Goal: Navigation & Orientation: Find specific page/section

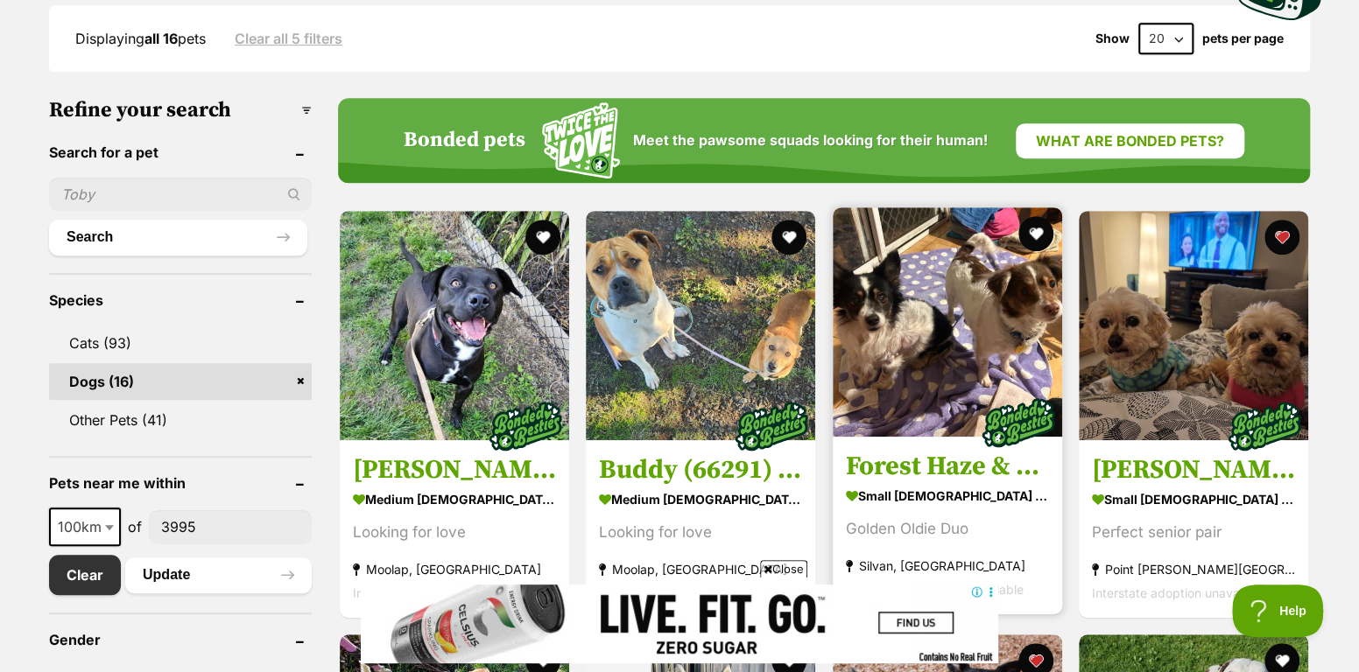
drag, startPoint x: 1032, startPoint y: 226, endPoint x: 1051, endPoint y: 245, distance: 26.6
click at [1034, 226] on button "favourite" at bounding box center [1035, 233] width 35 height 35
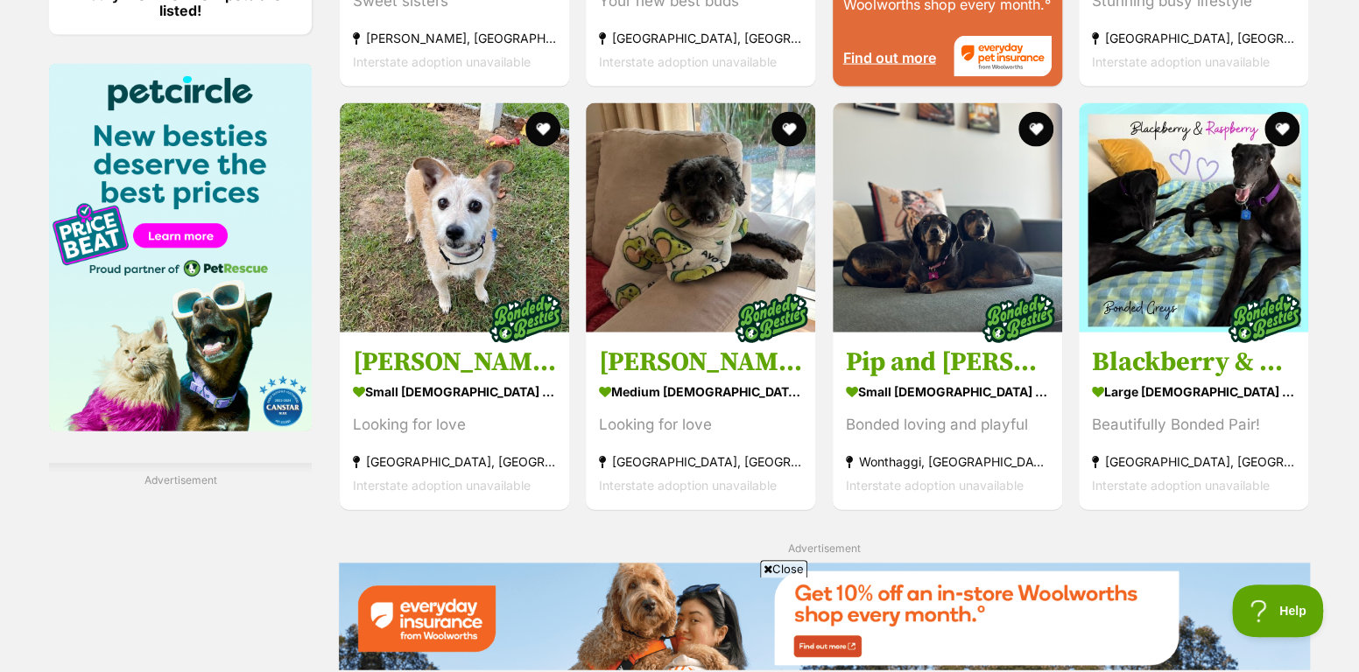
scroll to position [1984, 0]
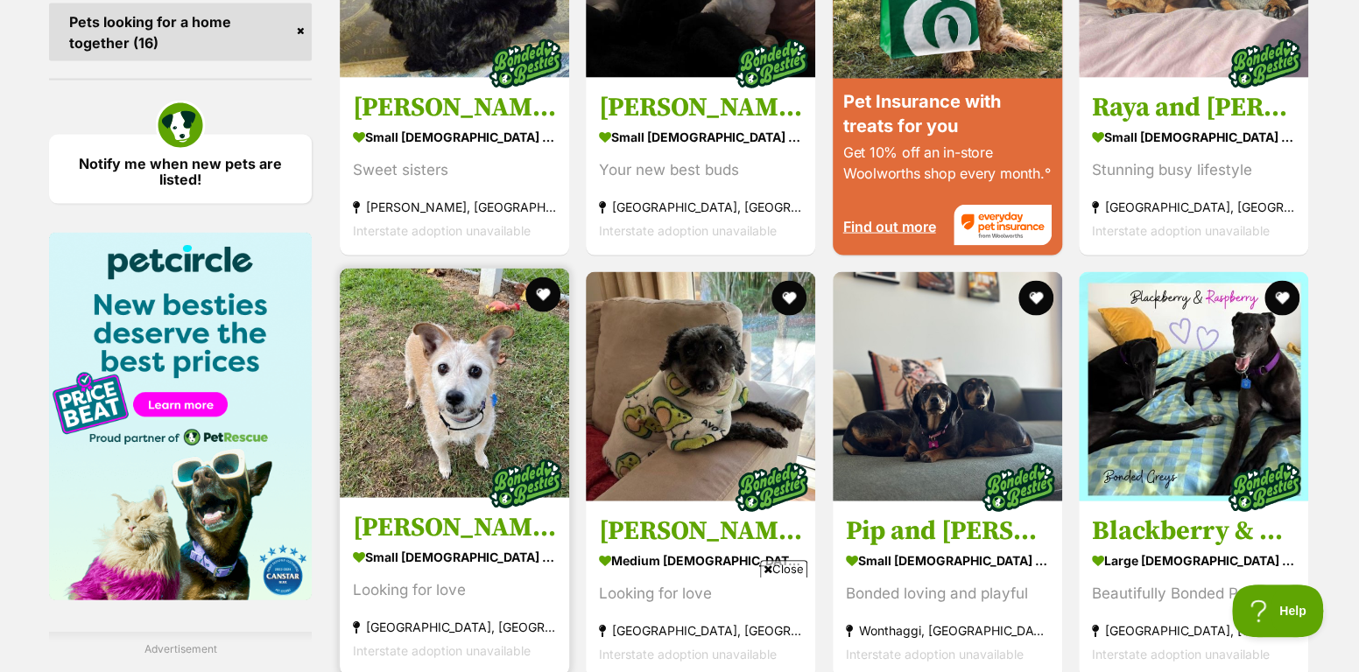
click at [435, 384] on img at bounding box center [454, 383] width 229 height 229
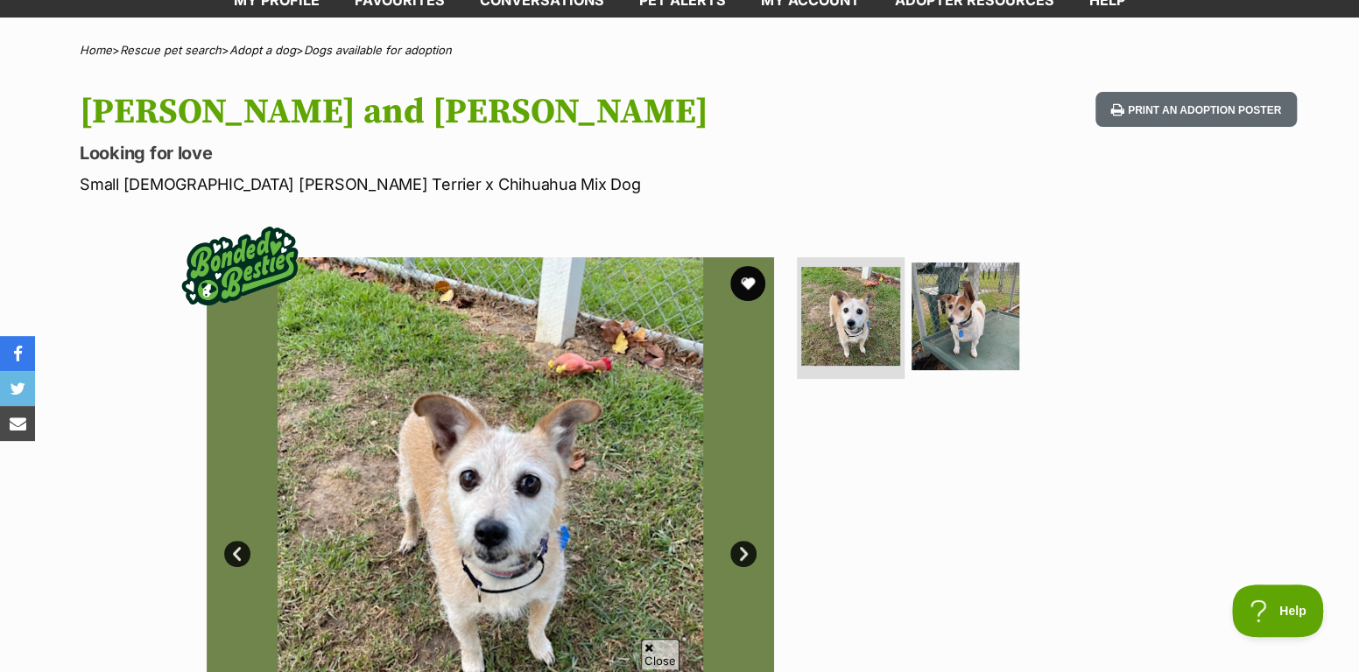
scroll to position [233, 0]
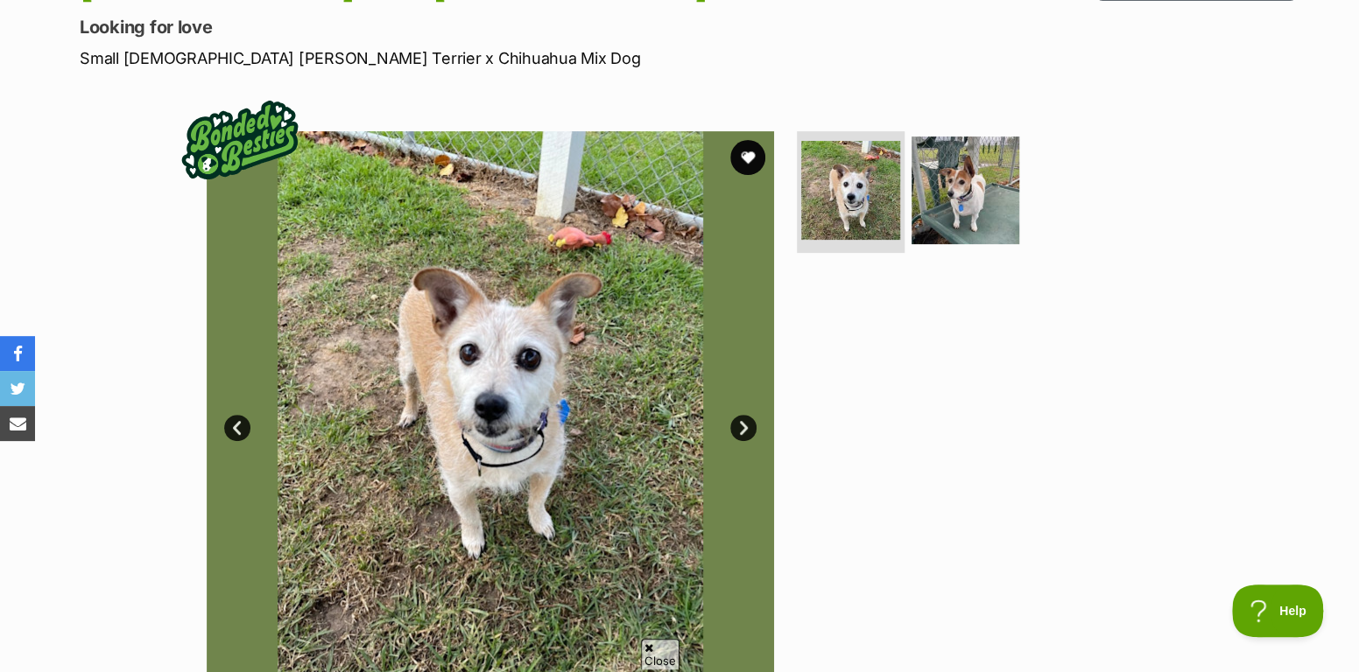
click at [502, 341] on img at bounding box center [490, 414] width 567 height 567
click at [740, 418] on link "Next" at bounding box center [743, 428] width 26 height 26
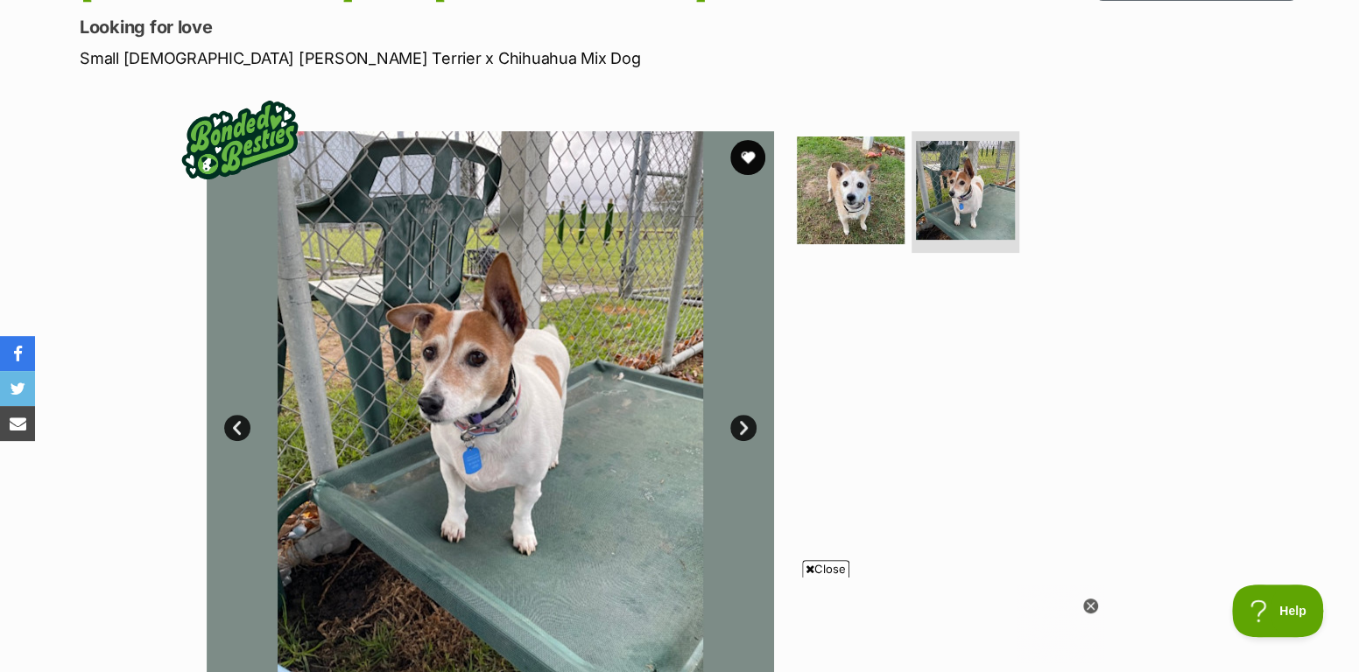
click at [236, 415] on link "Prev" at bounding box center [237, 428] width 26 height 26
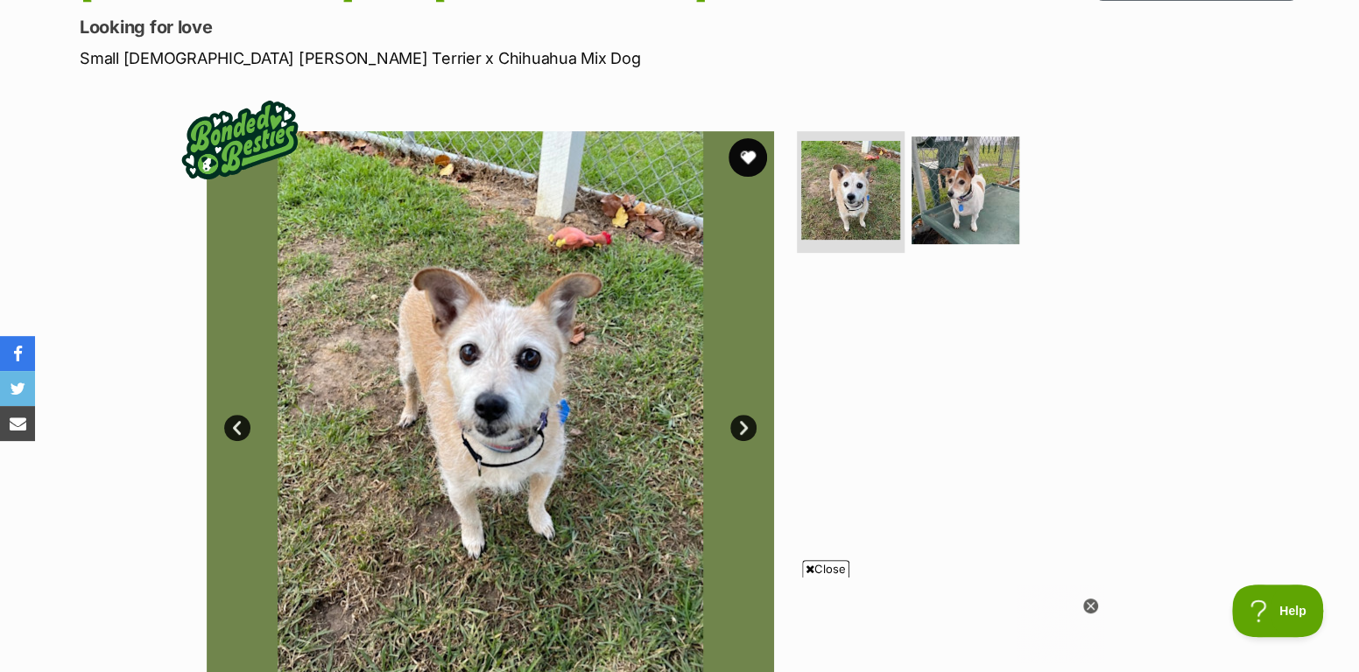
click at [745, 152] on button "favourite" at bounding box center [747, 157] width 39 height 39
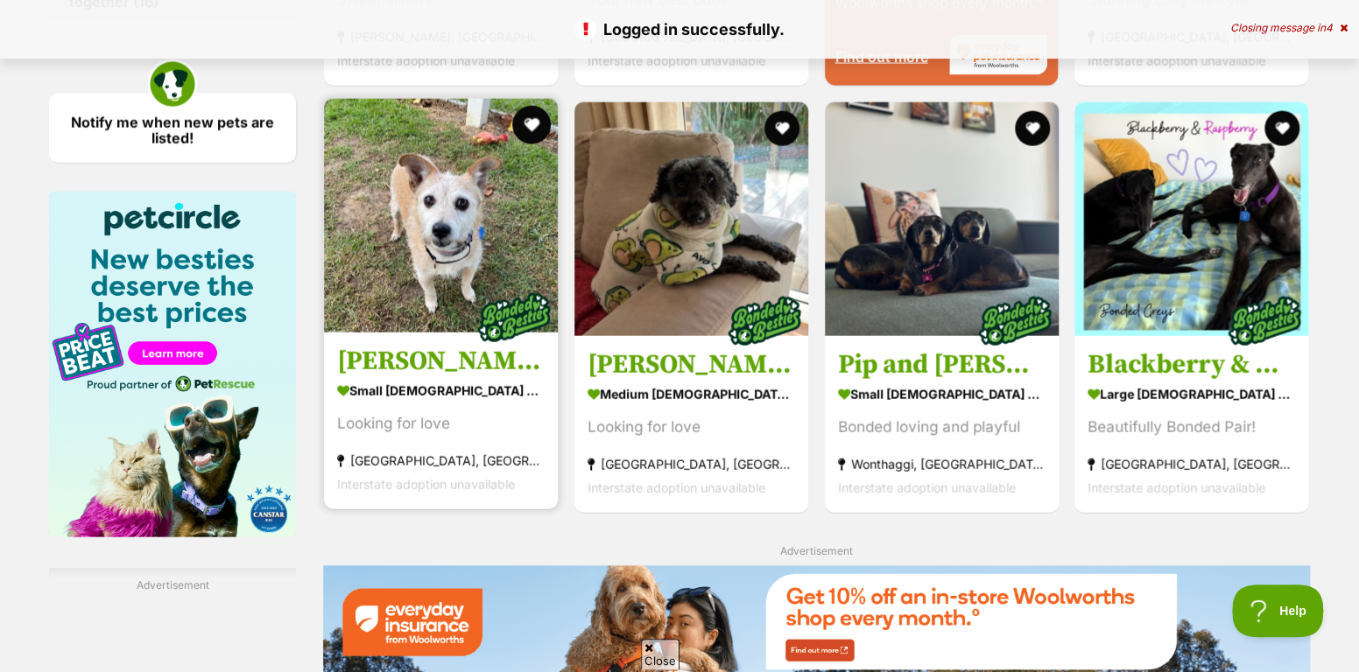
click at [524, 118] on button "favourite" at bounding box center [531, 125] width 39 height 39
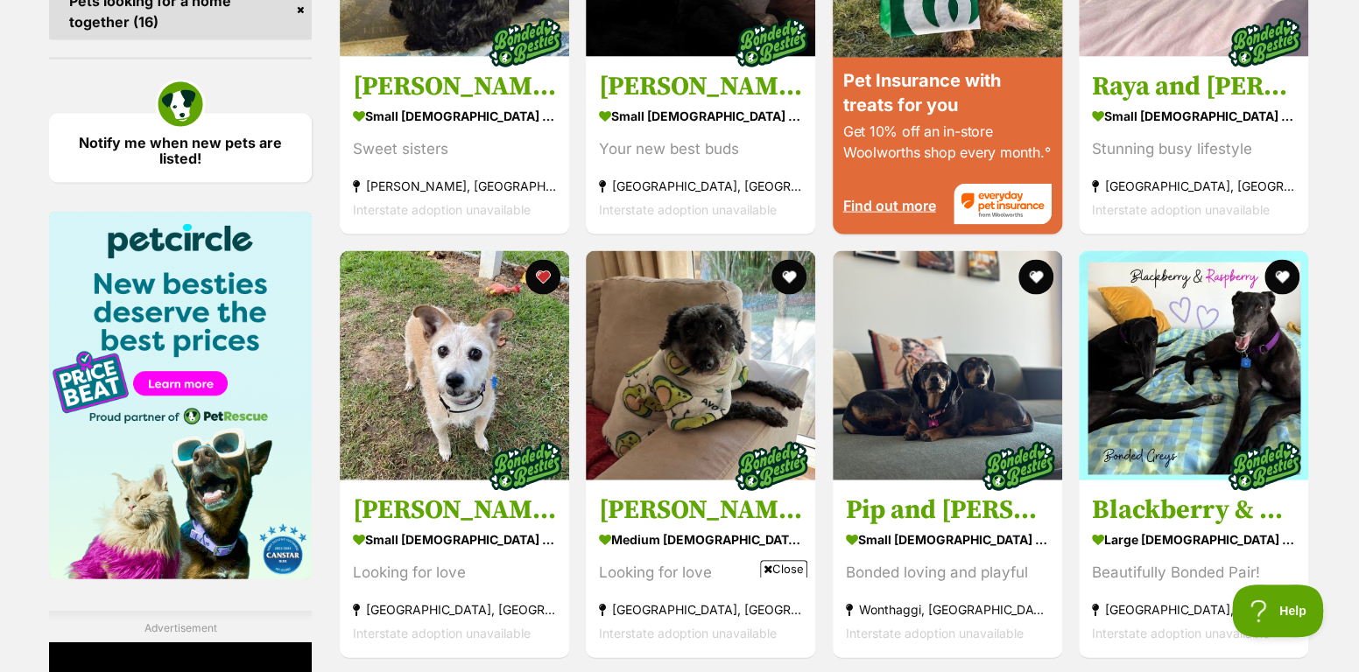
scroll to position [1692, 0]
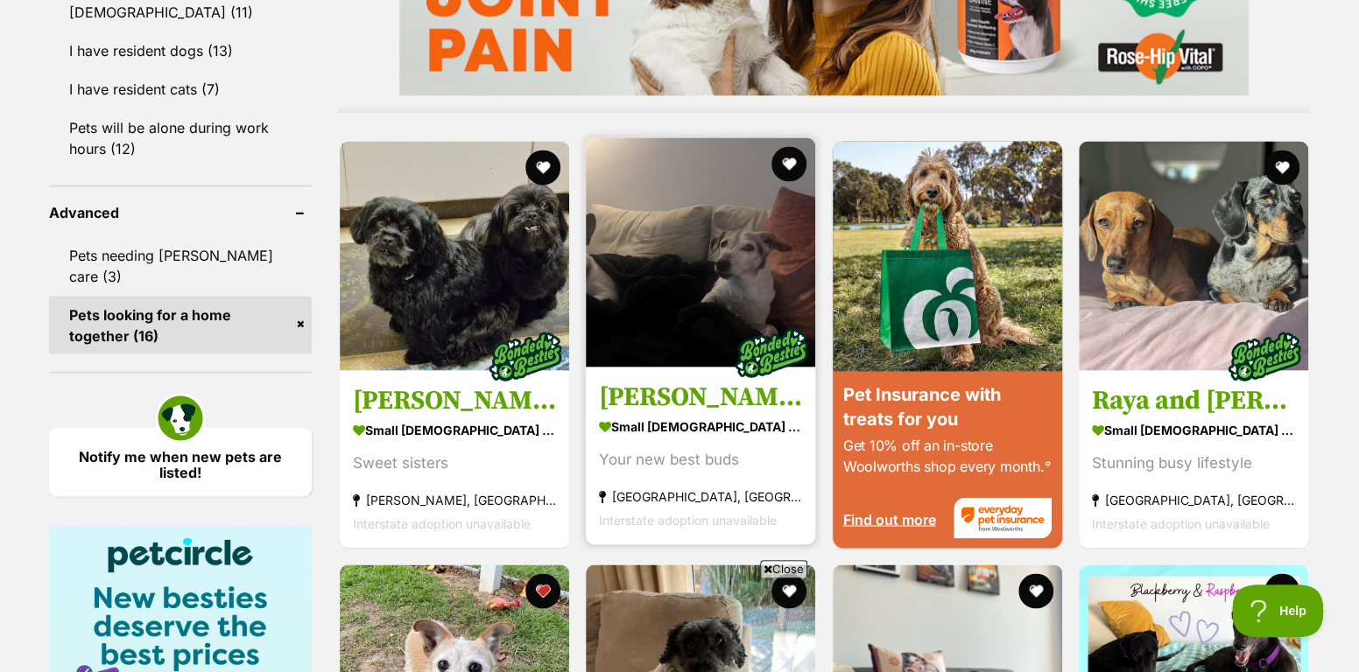
click at [686, 261] on img at bounding box center [700, 251] width 229 height 229
click at [783, 165] on button "favourite" at bounding box center [790, 163] width 39 height 39
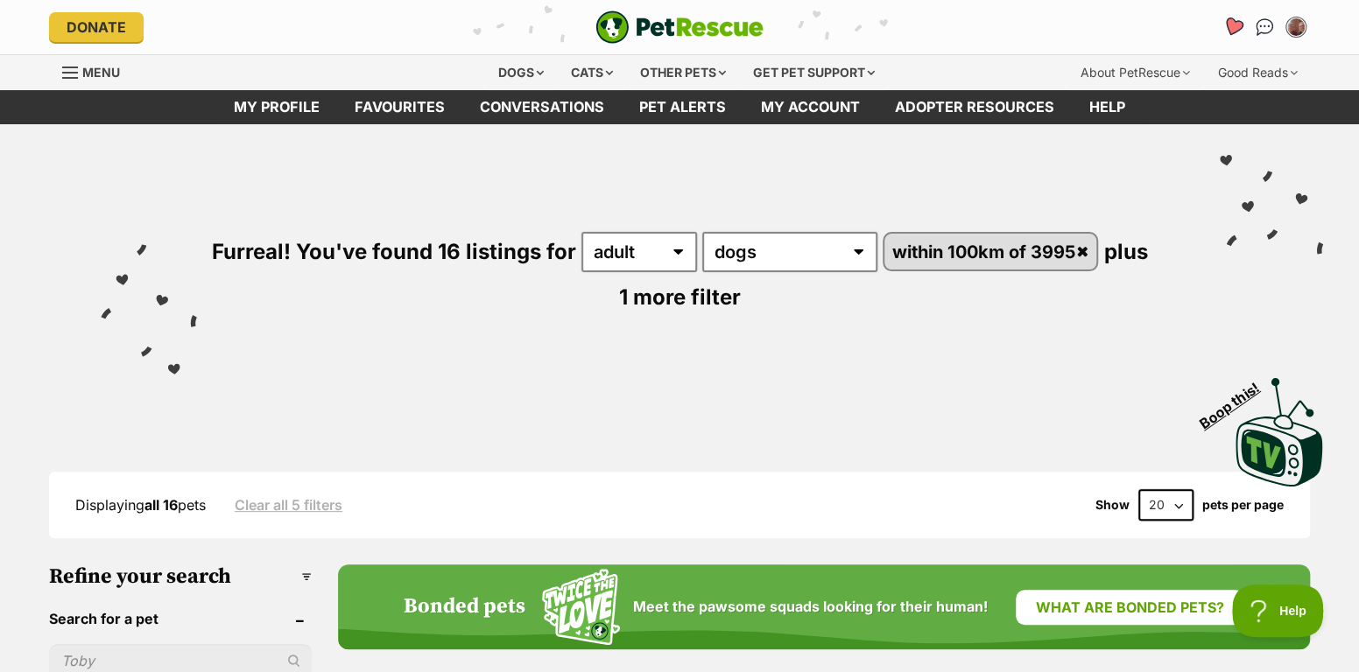
click at [1235, 18] on icon "Favourites" at bounding box center [1233, 27] width 24 height 23
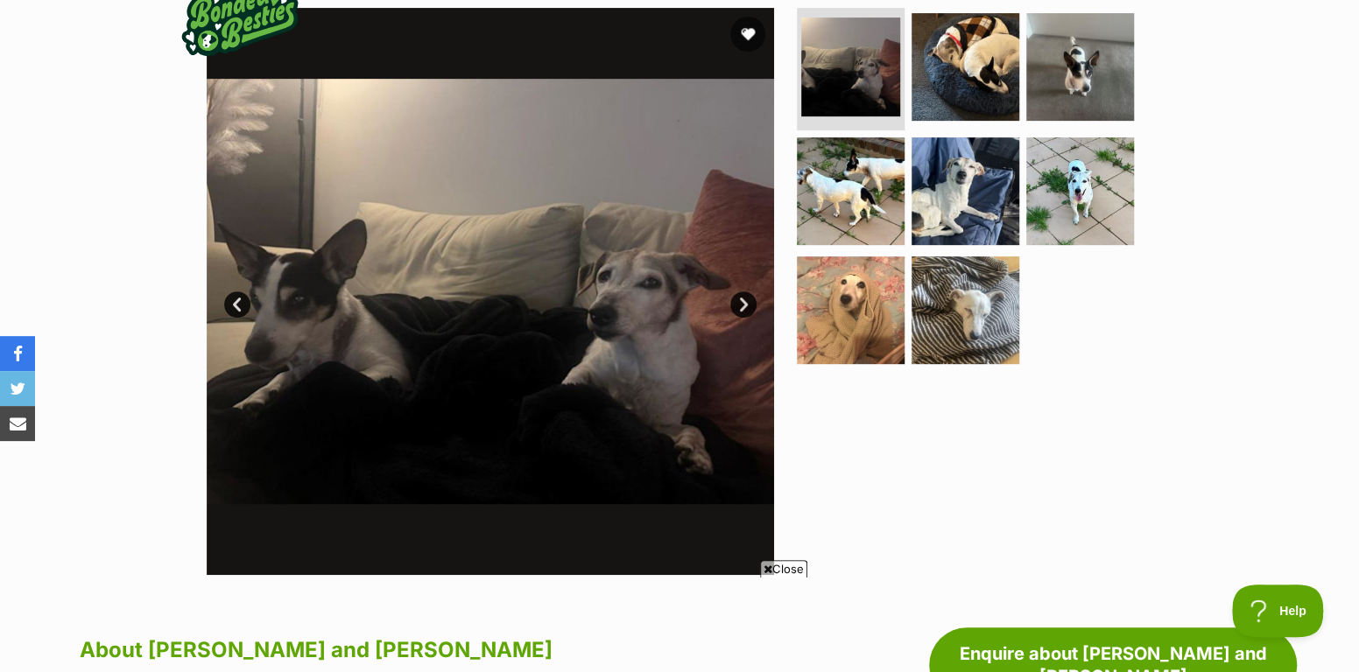
scroll to position [408, 0]
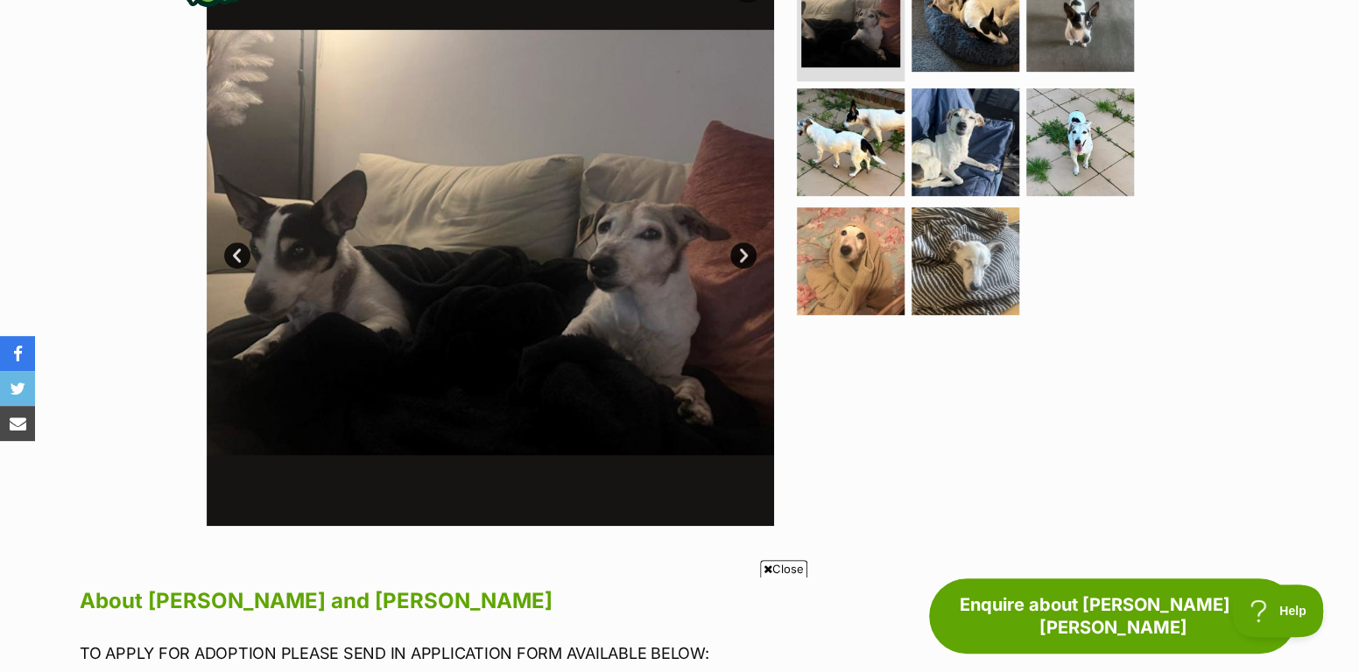
click at [457, 170] on img at bounding box center [490, 242] width 567 height 567
click at [749, 250] on link "Next" at bounding box center [743, 256] width 26 height 26
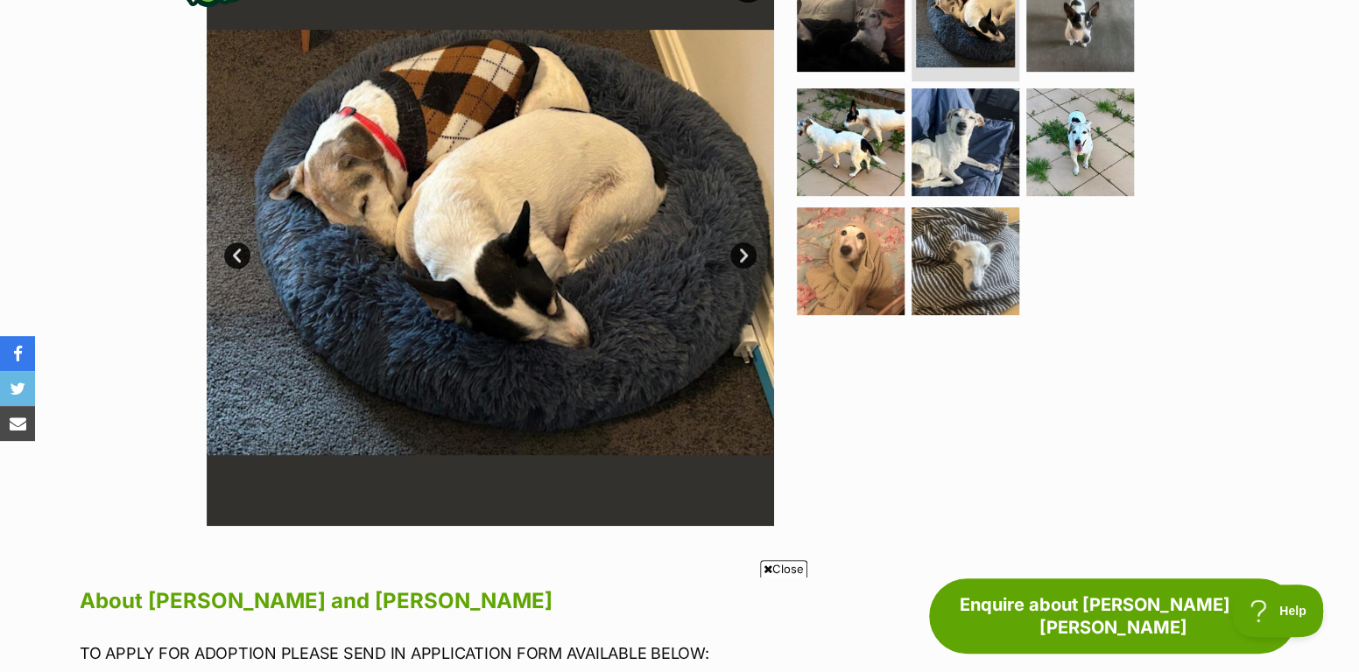
click at [748, 250] on link "Next" at bounding box center [743, 256] width 26 height 26
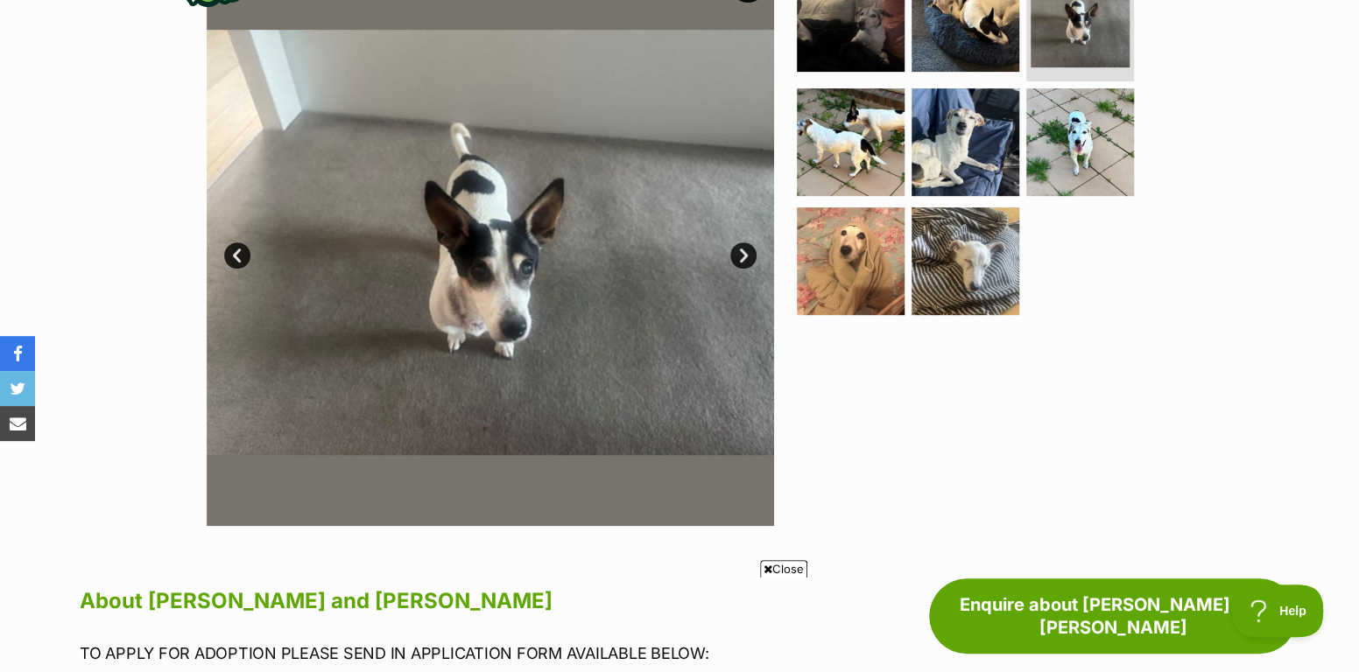
click at [748, 250] on link "Next" at bounding box center [743, 256] width 26 height 26
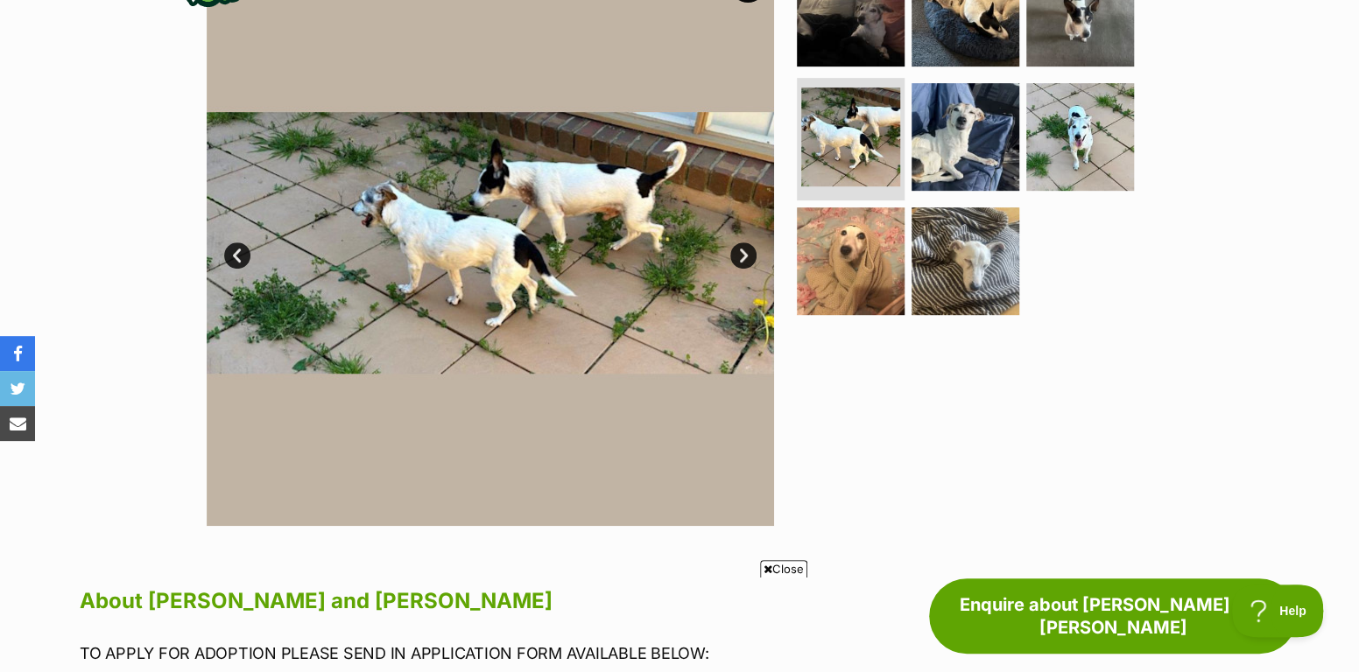
click at [748, 250] on link "Next" at bounding box center [743, 256] width 26 height 26
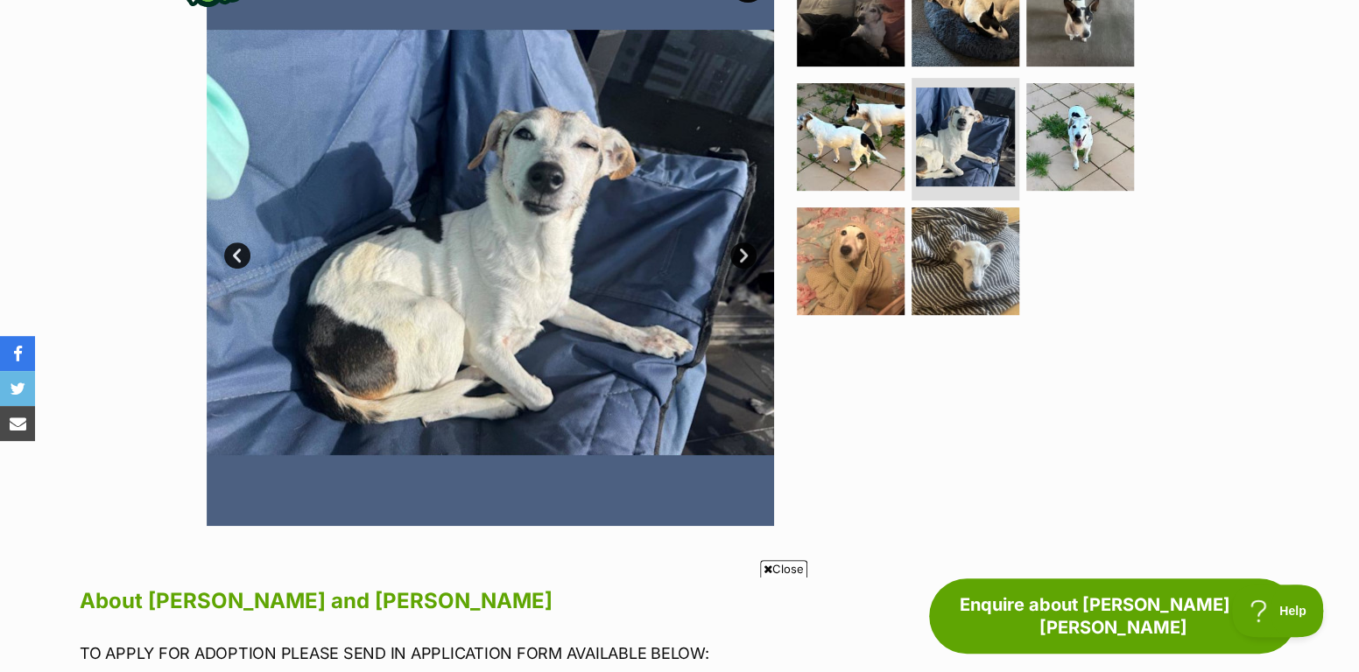
click at [748, 250] on link "Next" at bounding box center [743, 256] width 26 height 26
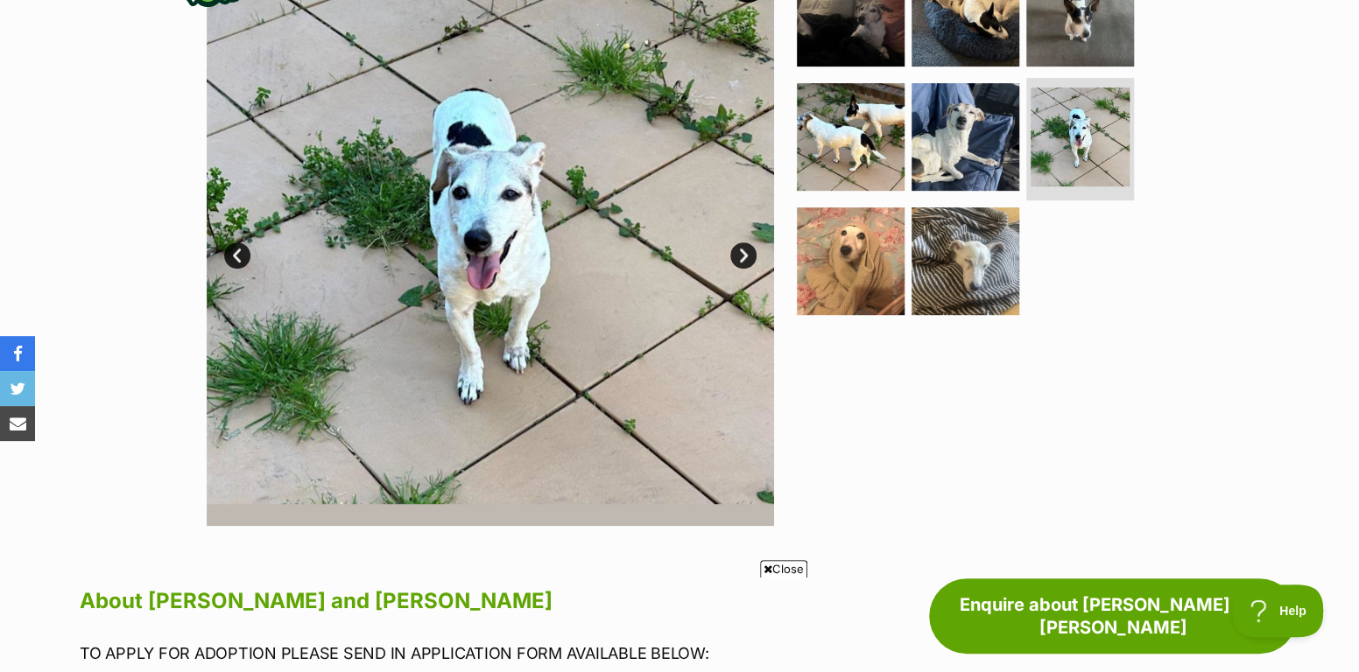
click at [748, 250] on link "Next" at bounding box center [743, 256] width 26 height 26
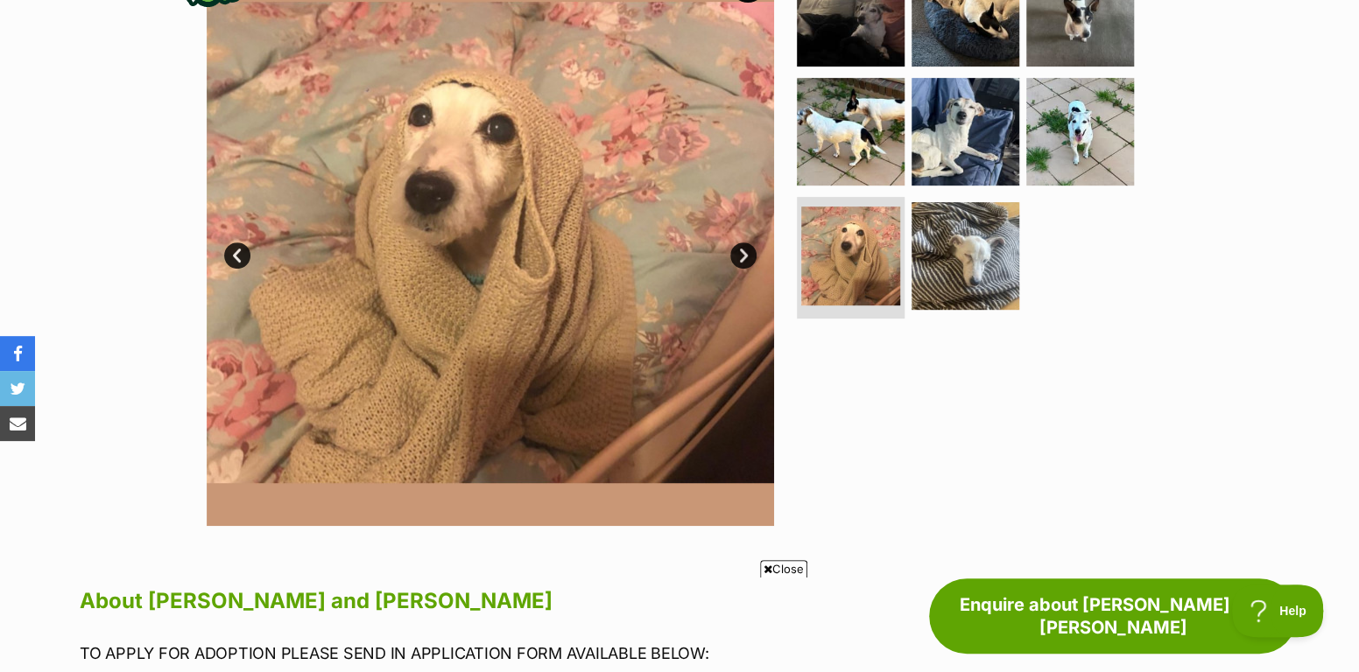
click at [748, 250] on link "Next" at bounding box center [743, 256] width 26 height 26
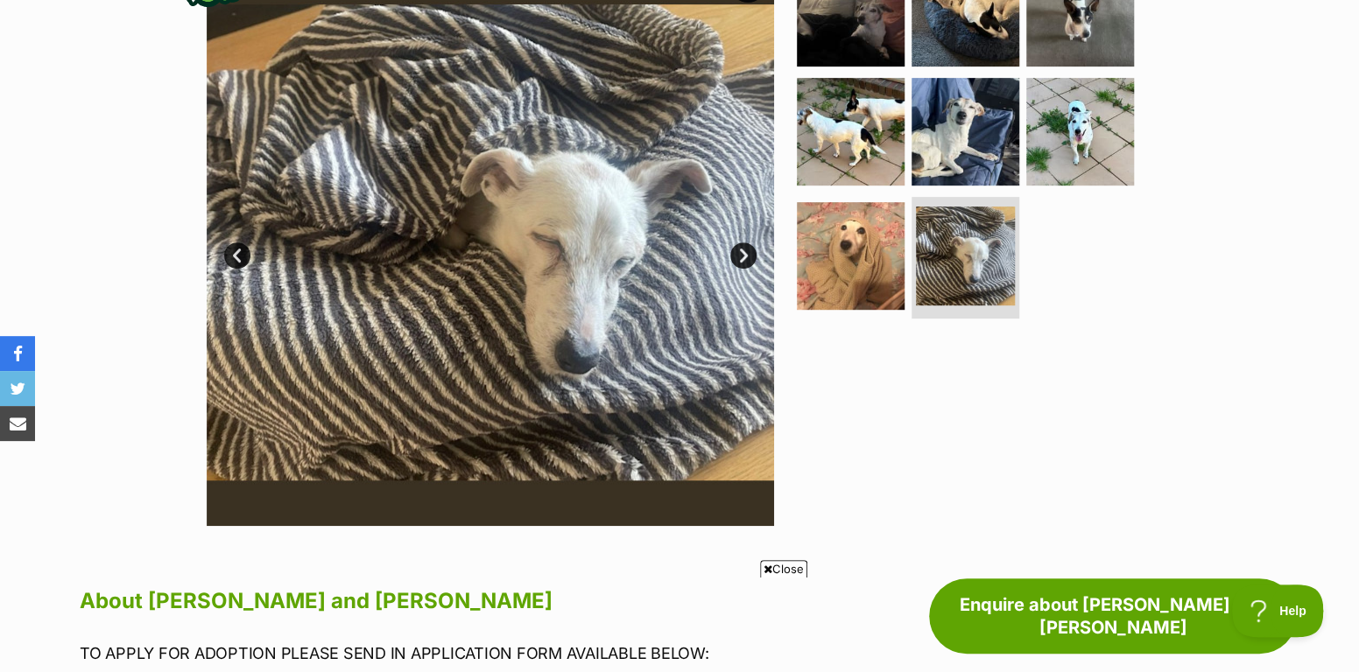
click at [747, 250] on link "Next" at bounding box center [743, 256] width 26 height 26
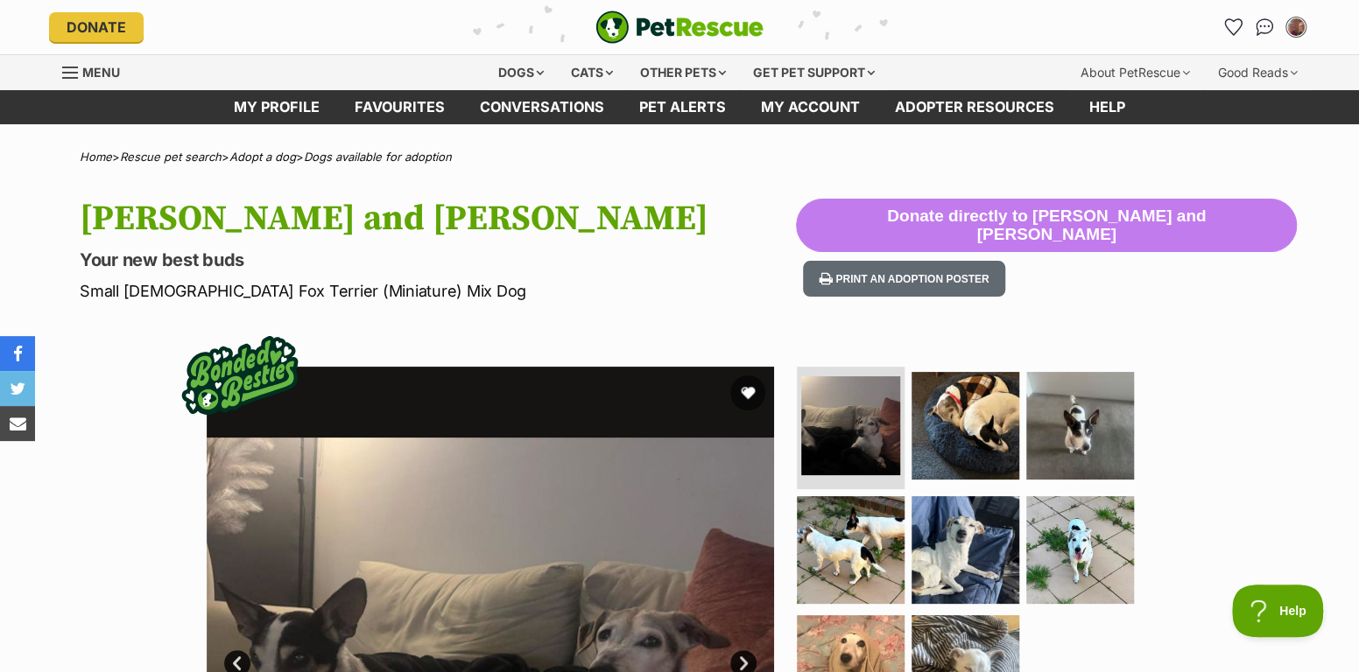
scroll to position [0, 0]
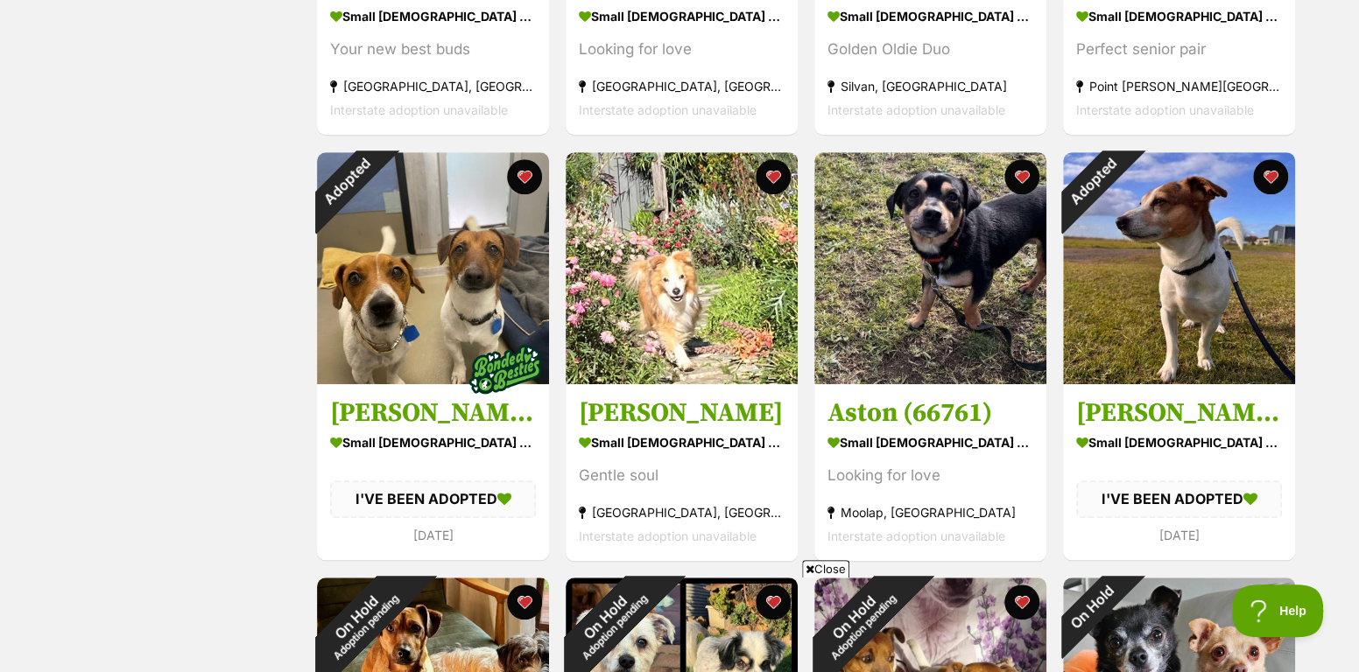
scroll to position [642, 0]
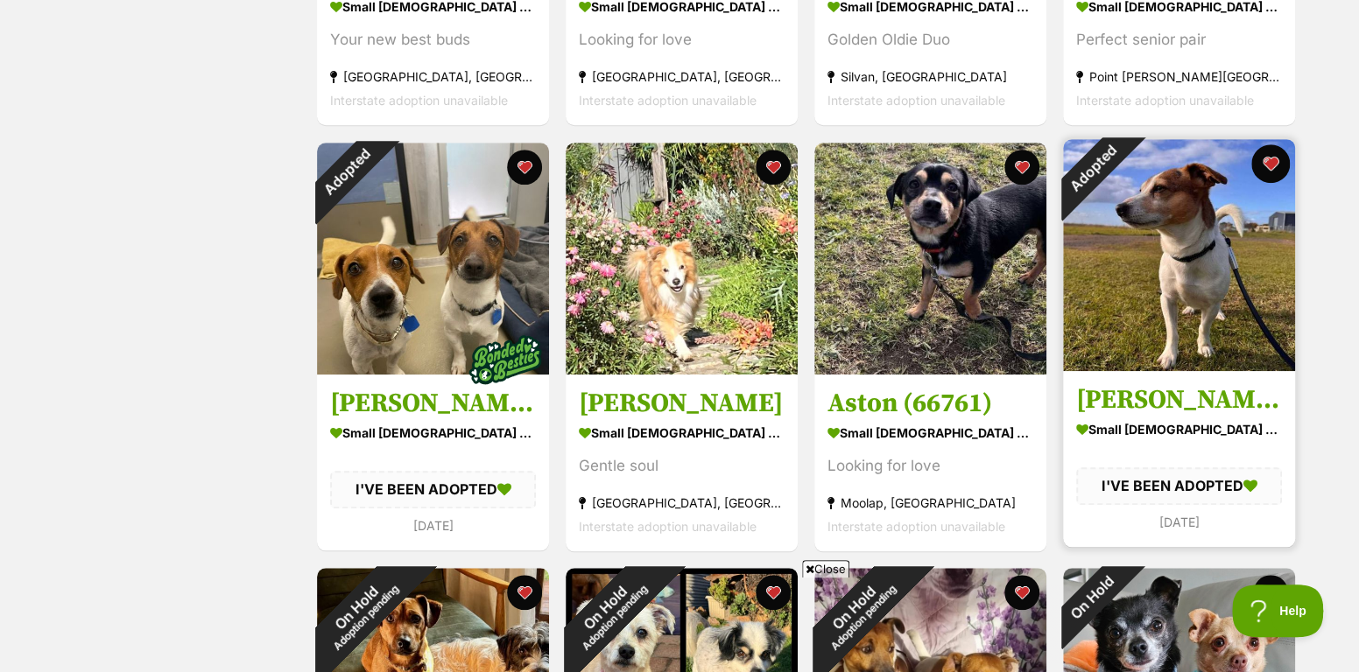
click at [1270, 162] on button "favourite" at bounding box center [1270, 163] width 39 height 39
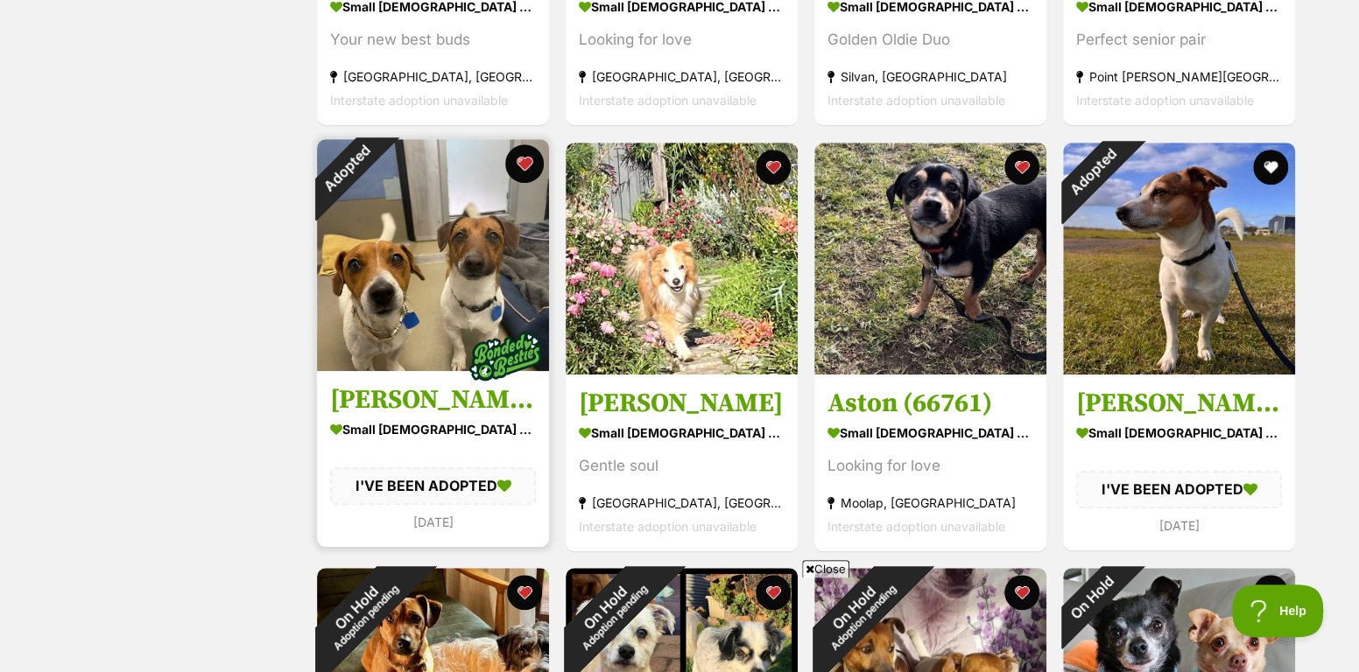
click at [524, 159] on button "favourite" at bounding box center [524, 163] width 39 height 39
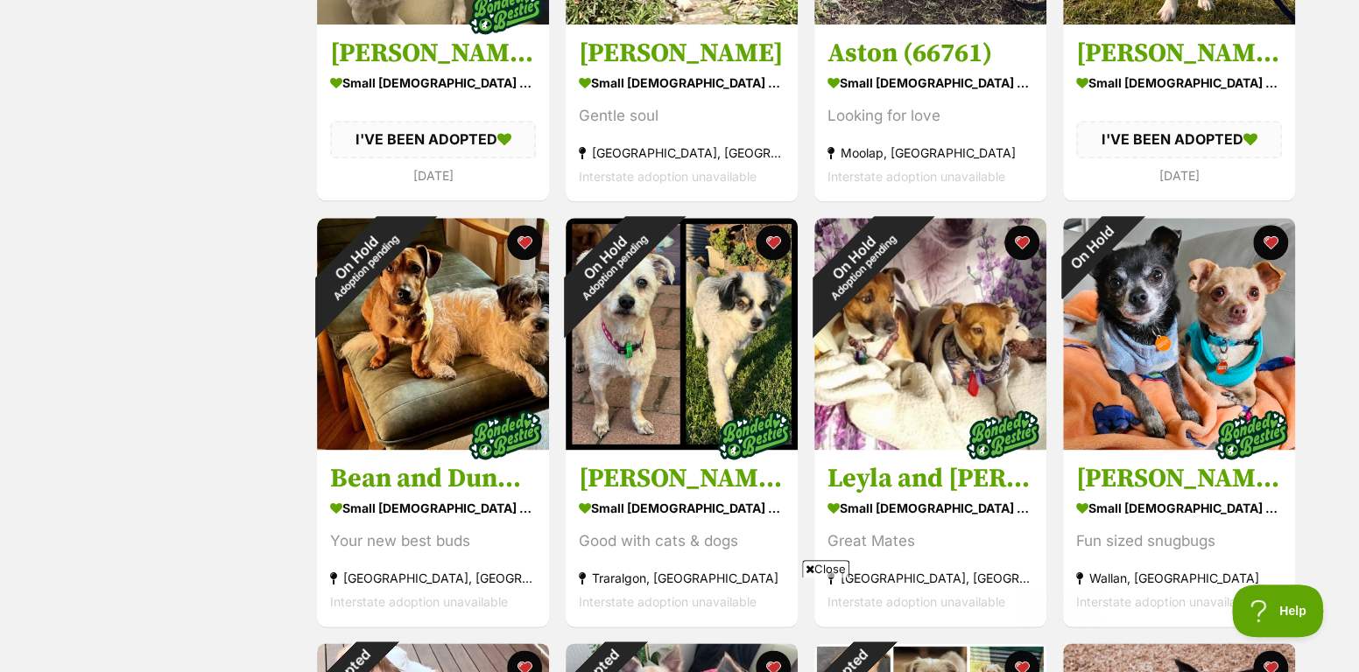
scroll to position [1051, 0]
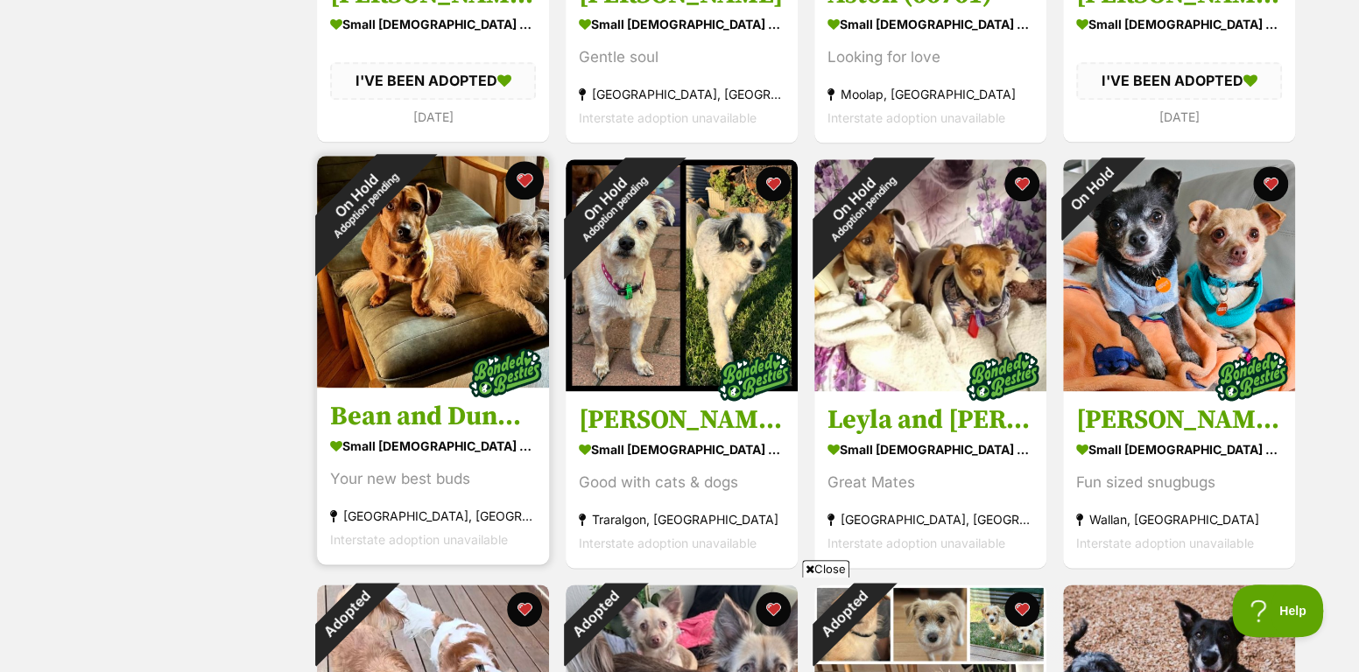
click at [525, 184] on button "favourite" at bounding box center [524, 180] width 39 height 39
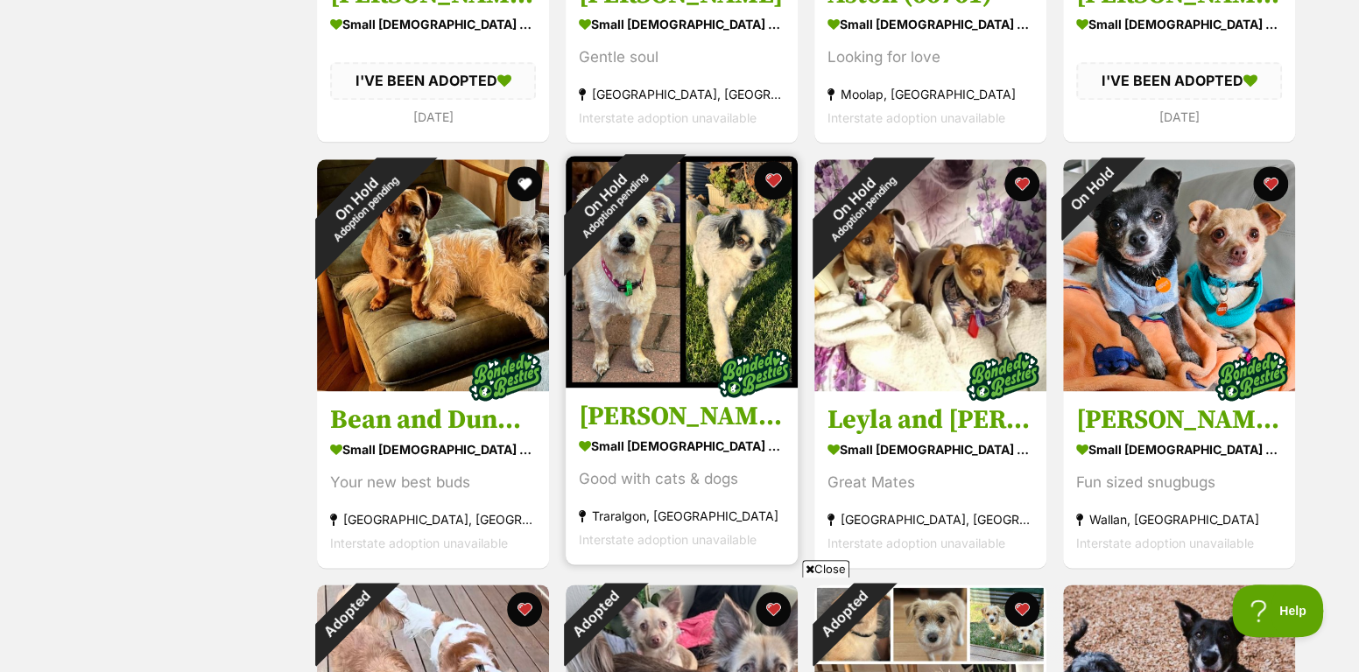
click at [764, 179] on button "favourite" at bounding box center [773, 180] width 39 height 39
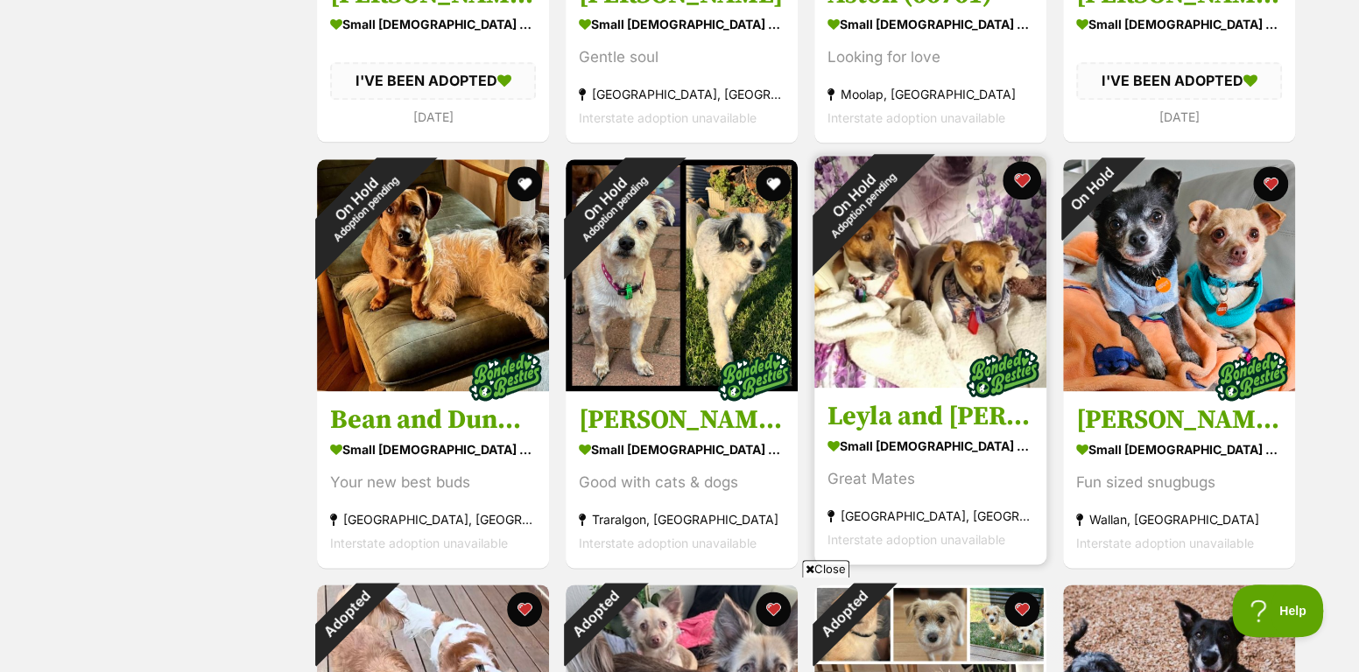
click at [1013, 177] on button "favourite" at bounding box center [1022, 180] width 39 height 39
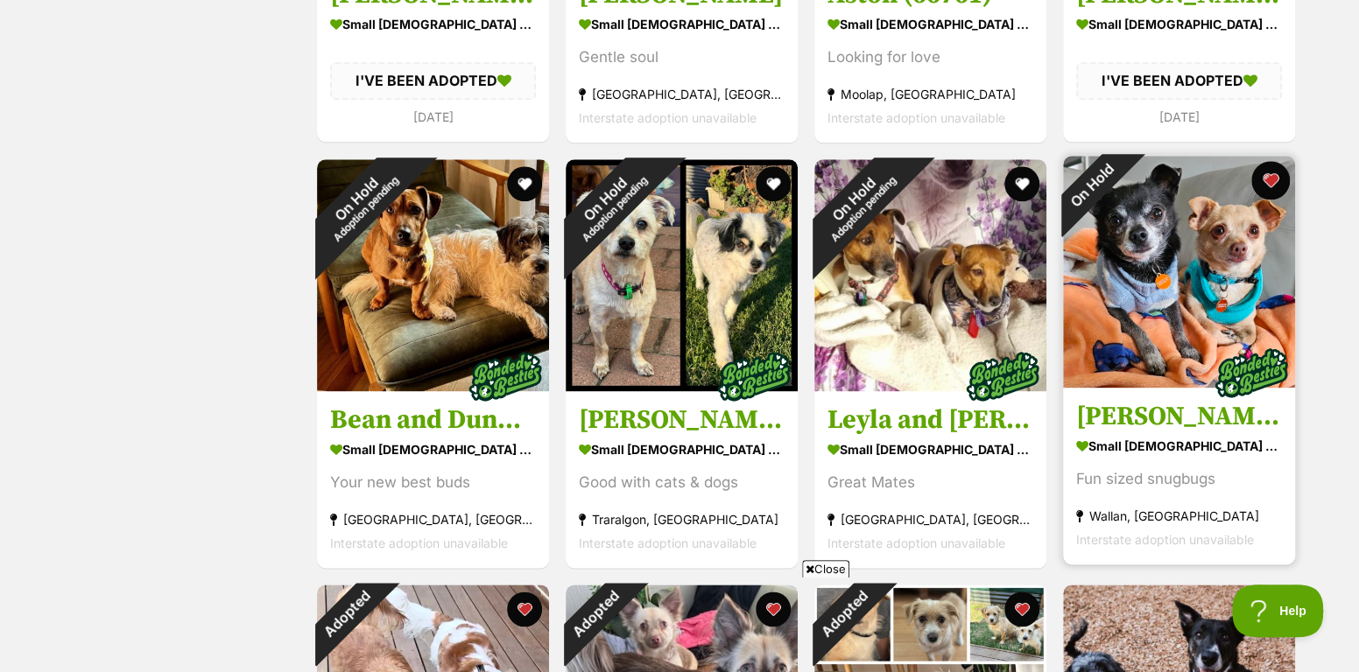
click at [1261, 179] on button "favourite" at bounding box center [1270, 180] width 39 height 39
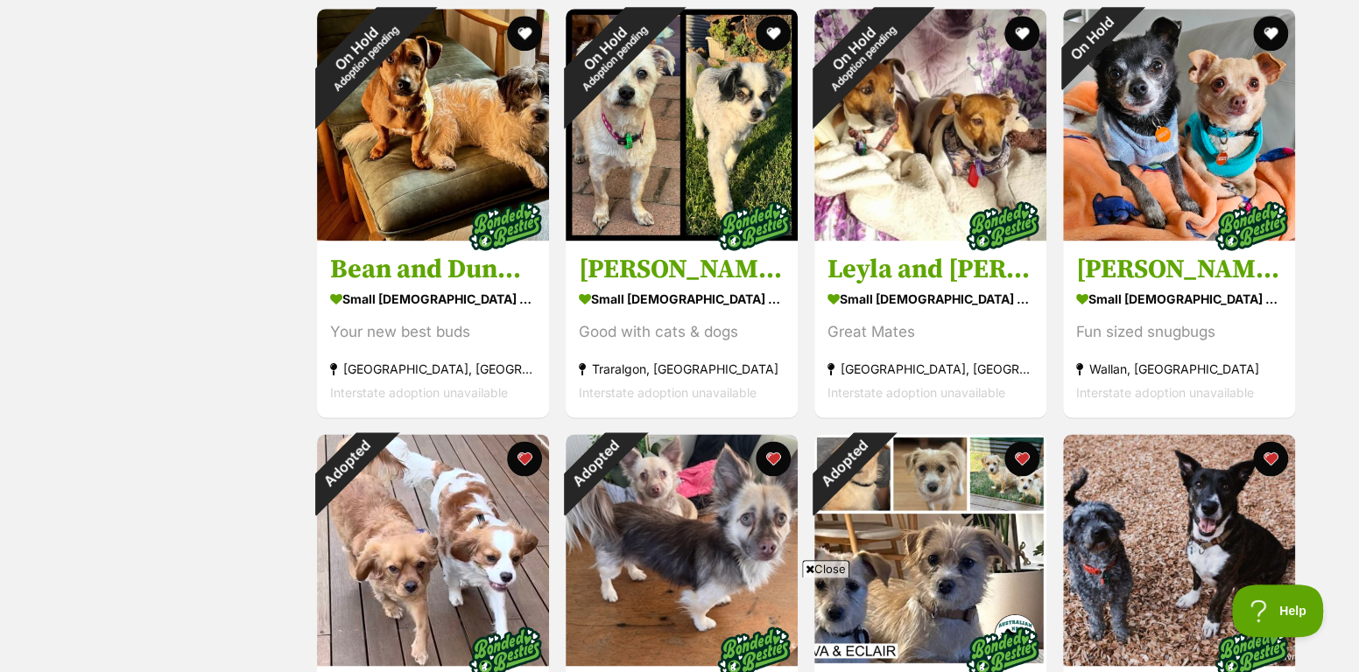
scroll to position [1459, 0]
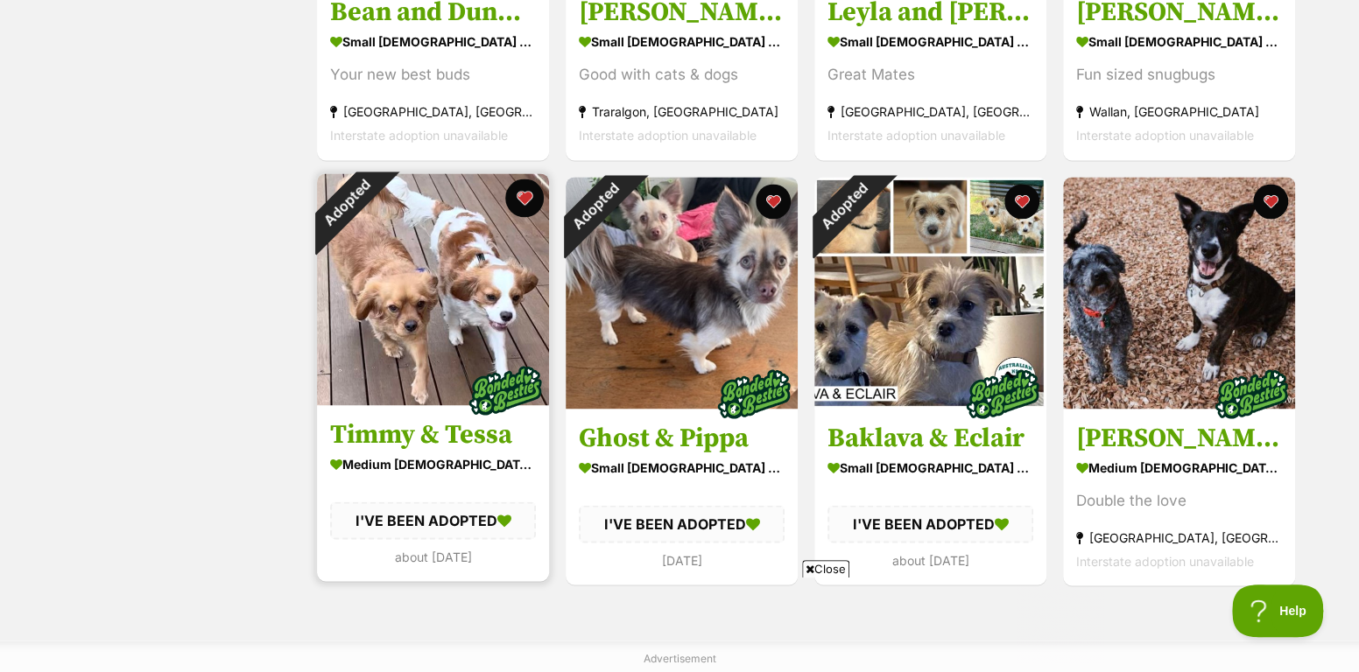
drag, startPoint x: 521, startPoint y: 190, endPoint x: 537, endPoint y: 194, distance: 16.1
click at [522, 190] on button "favourite" at bounding box center [524, 198] width 39 height 39
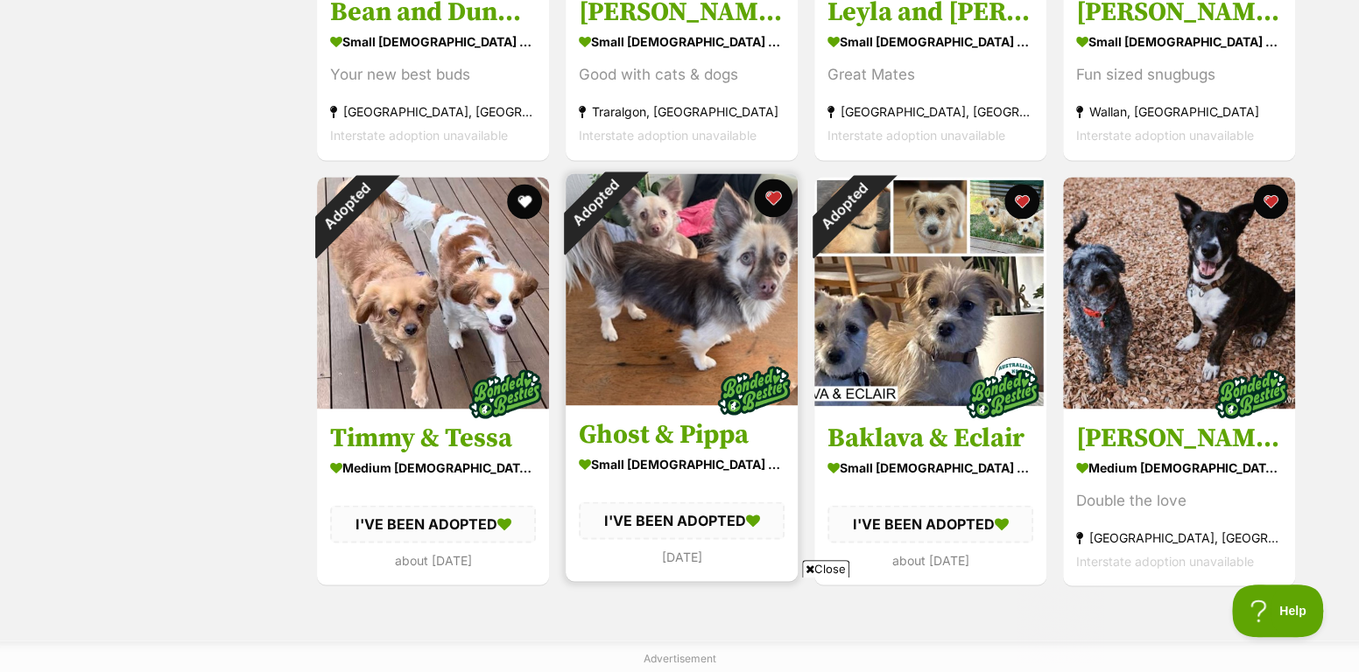
click at [768, 193] on button "favourite" at bounding box center [773, 198] width 39 height 39
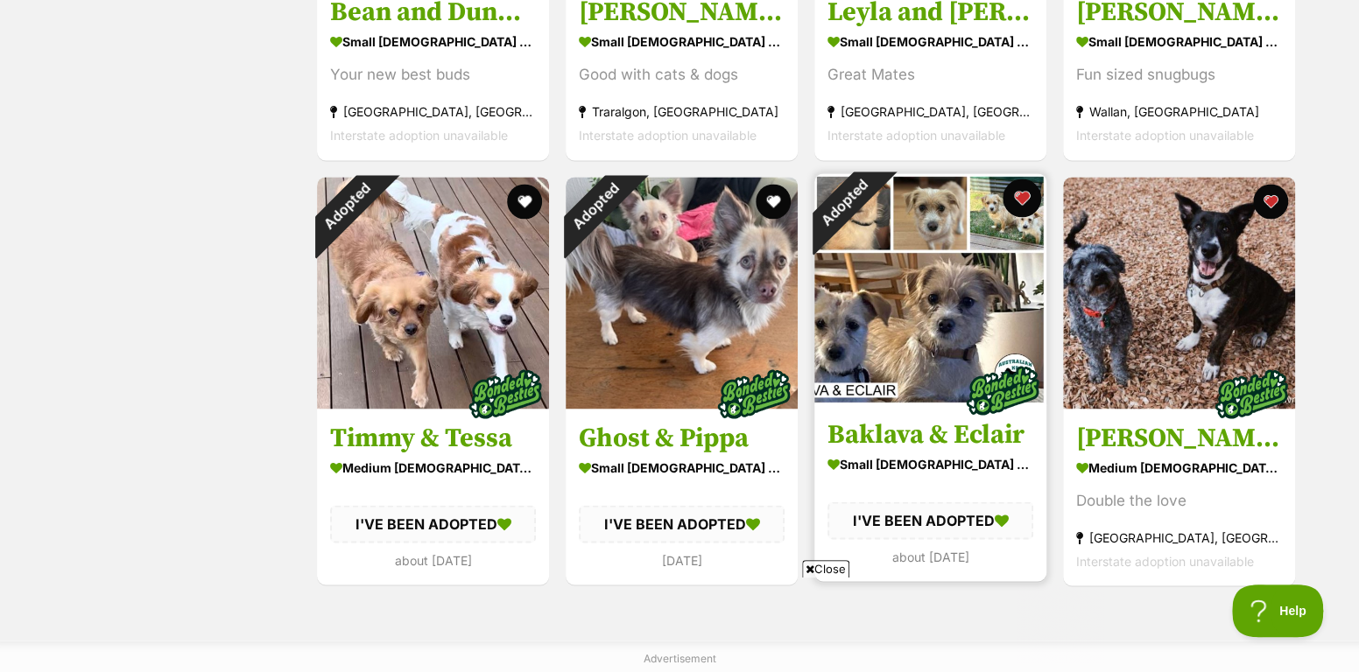
click at [1015, 191] on button "favourite" at bounding box center [1022, 198] width 39 height 39
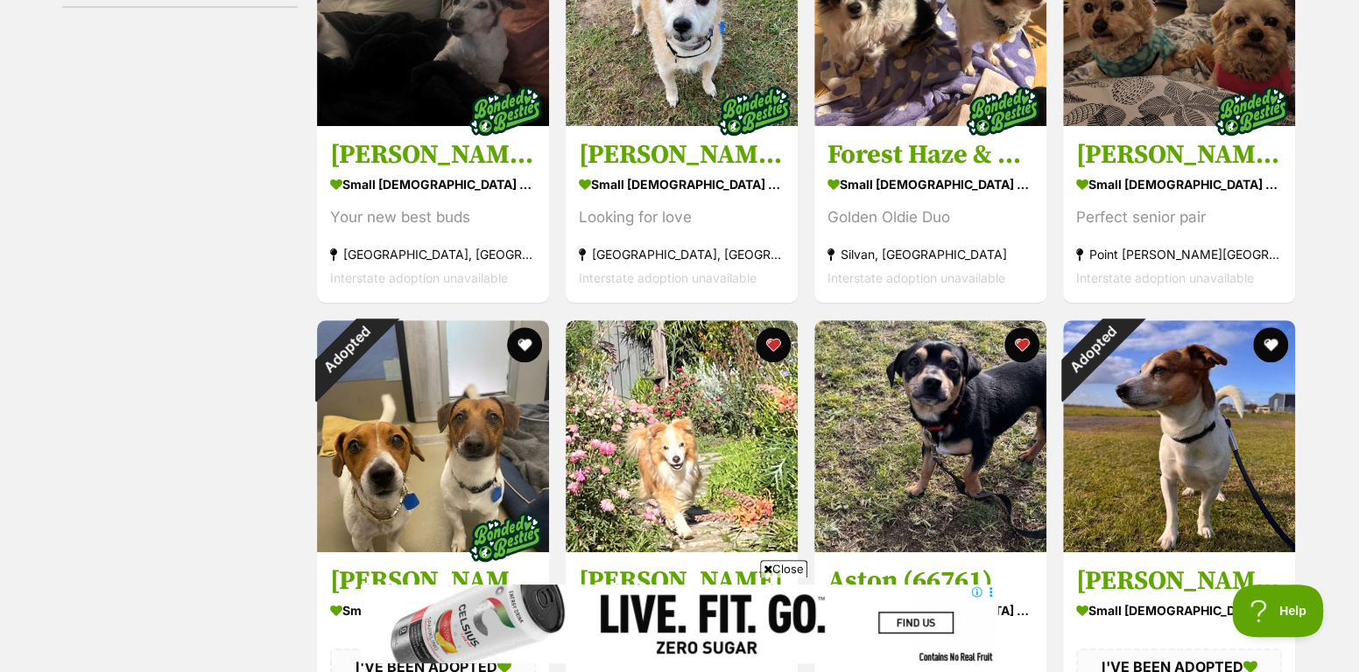
scroll to position [0, 0]
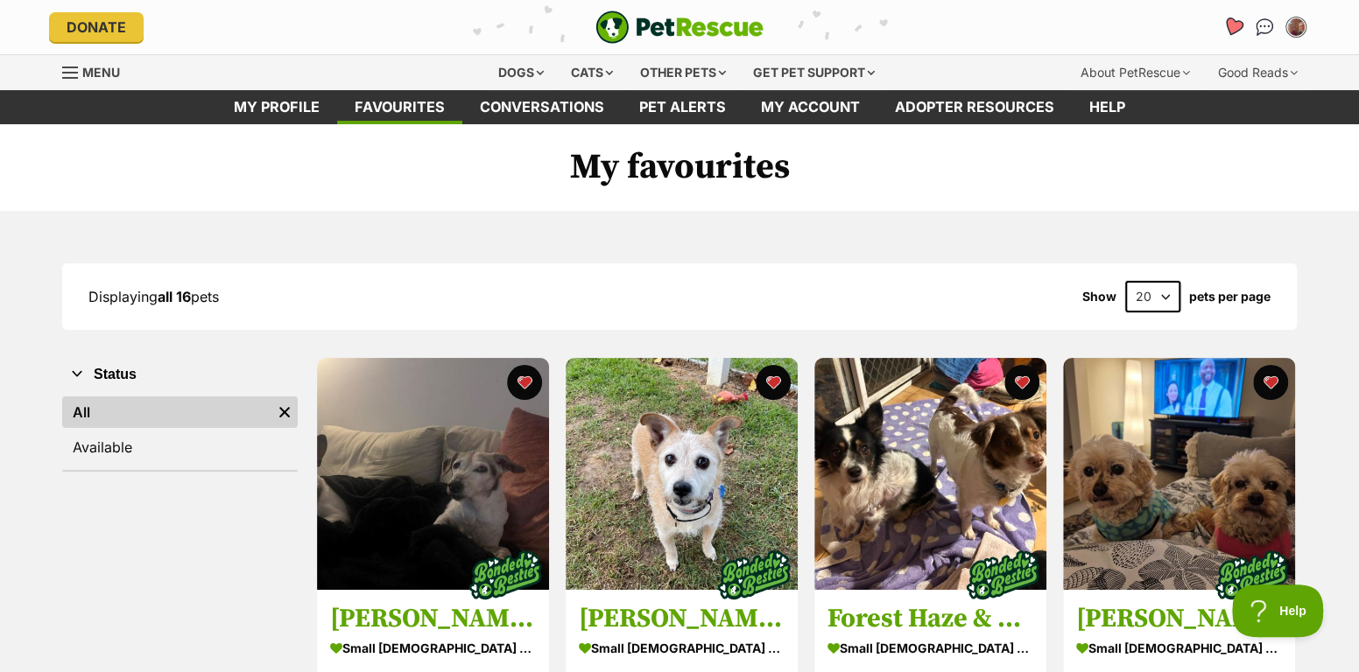
click at [1225, 22] on icon "Favourites" at bounding box center [1233, 27] width 24 height 23
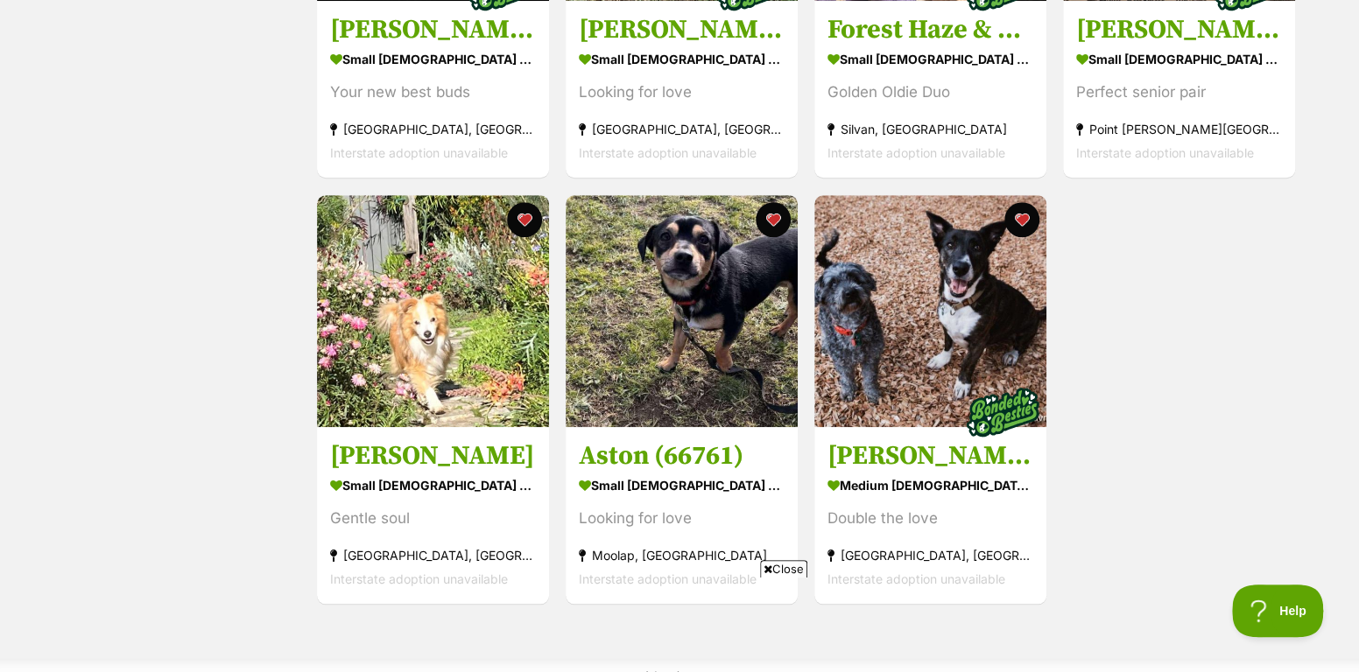
scroll to position [642, 0]
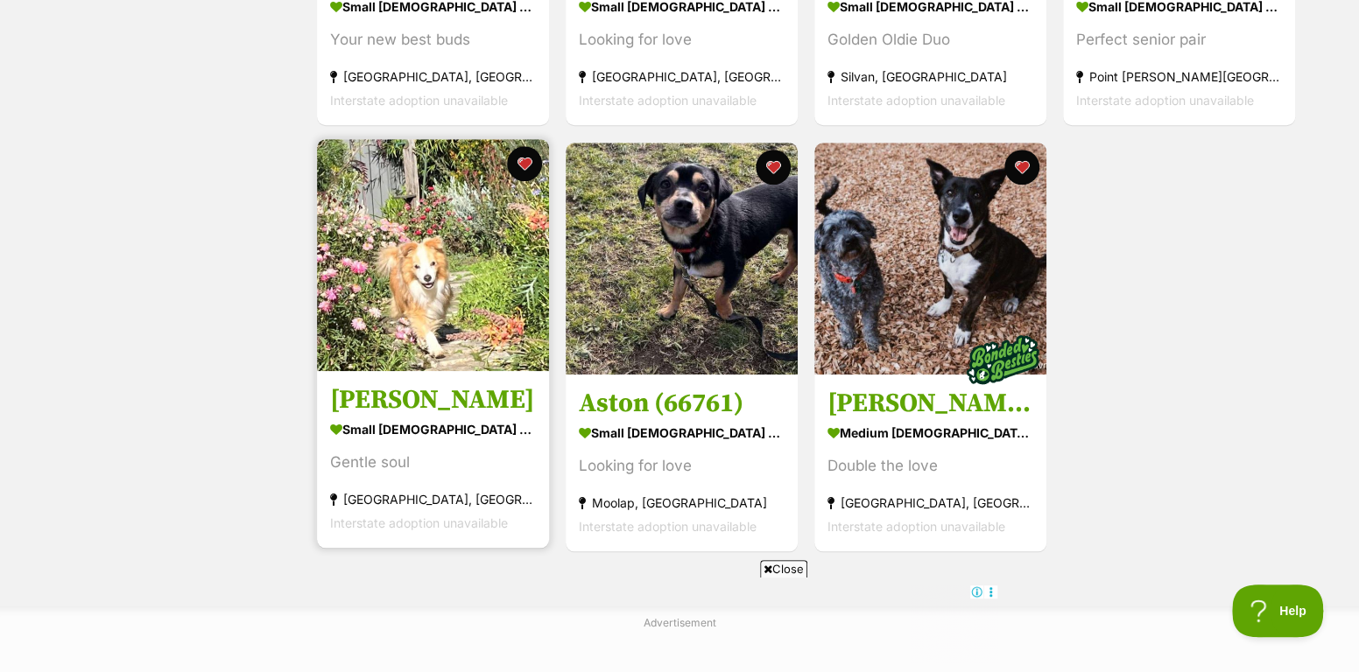
click at [434, 263] on img at bounding box center [433, 255] width 232 height 232
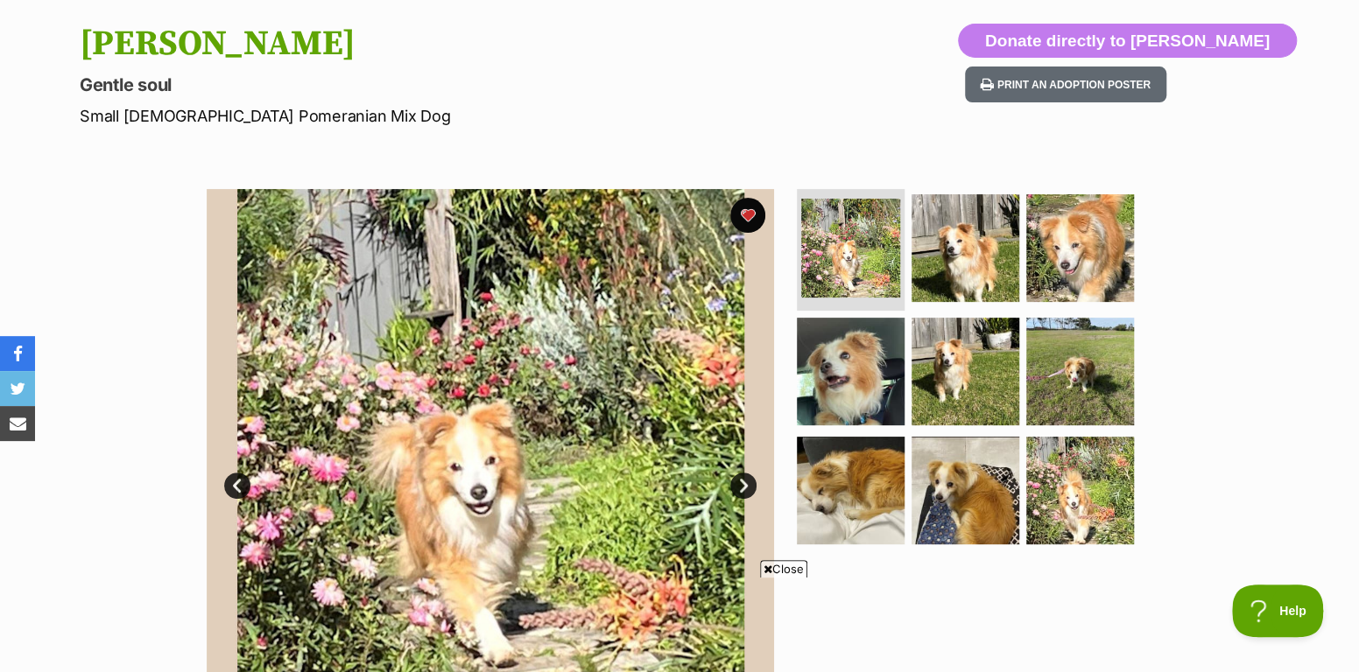
click at [735, 480] on link "Next" at bounding box center [743, 486] width 26 height 26
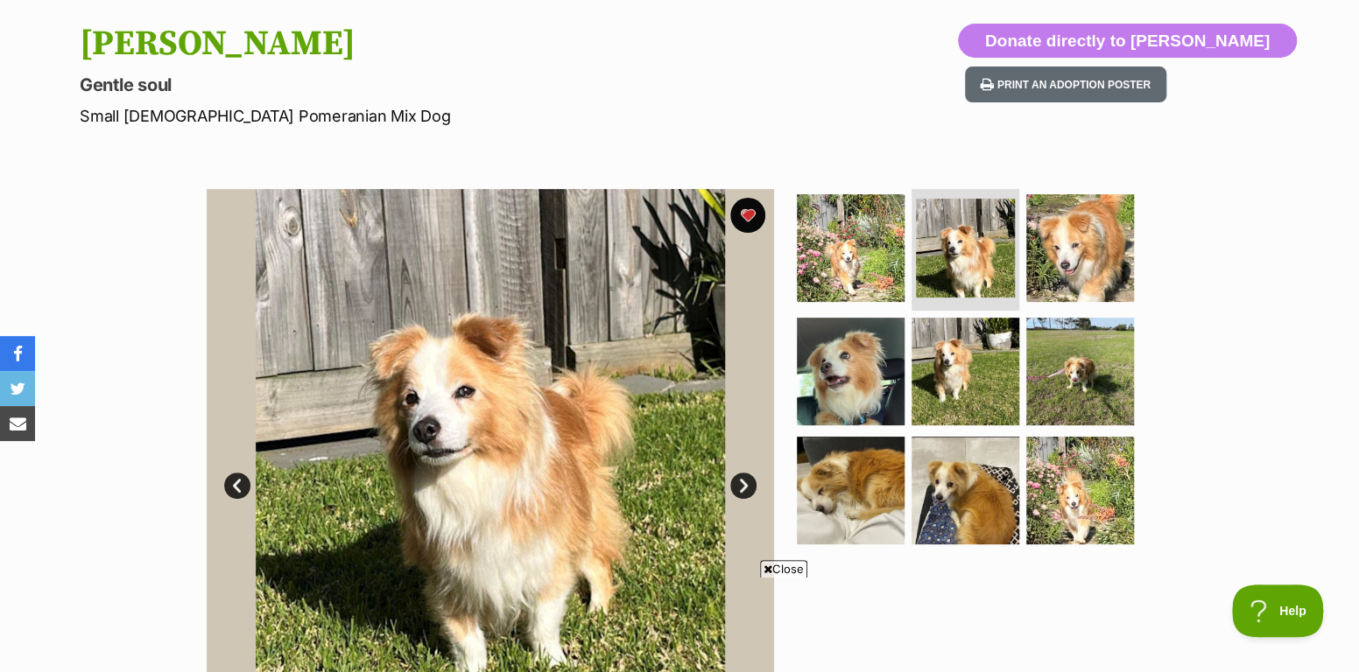
click at [735, 480] on link "Next" at bounding box center [743, 486] width 26 height 26
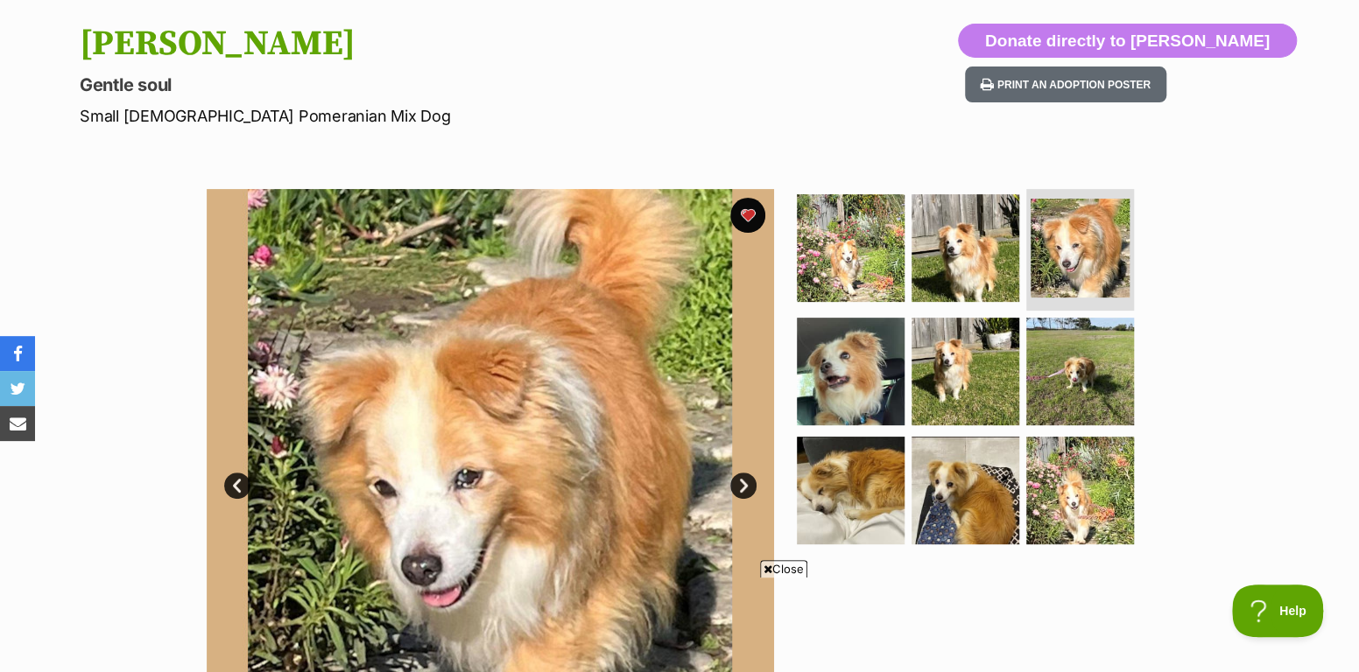
click at [735, 480] on link "Next" at bounding box center [743, 486] width 26 height 26
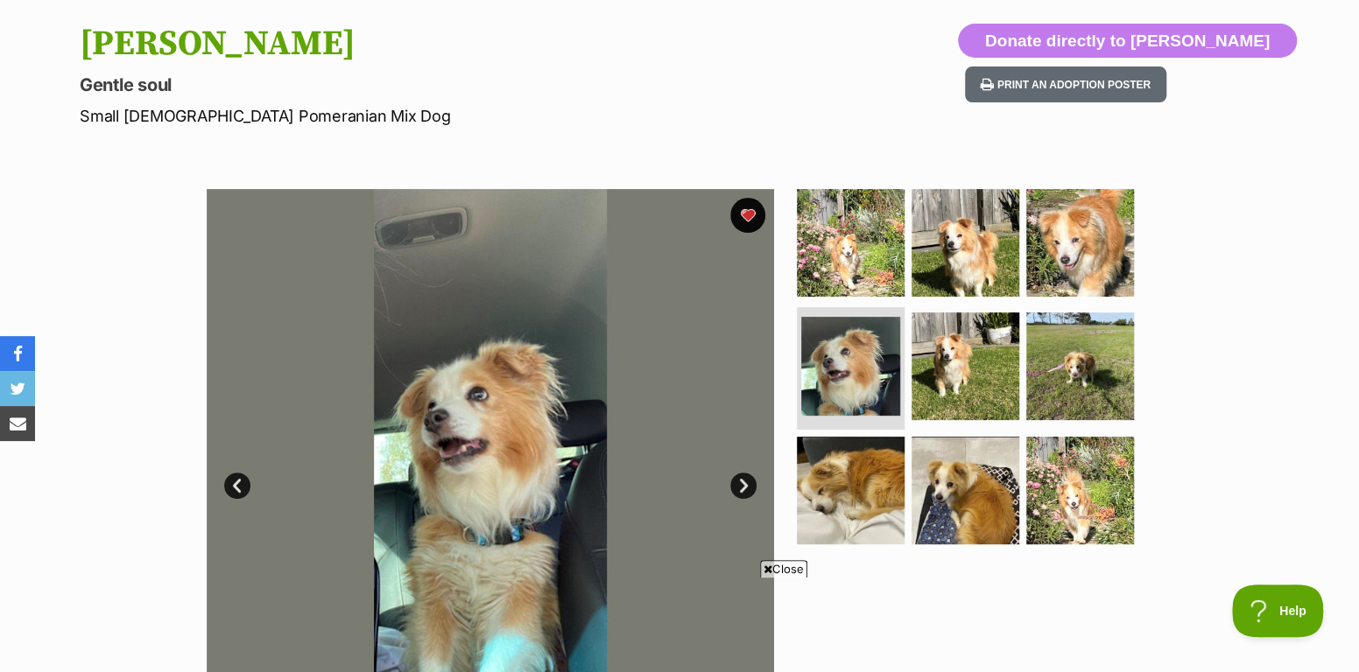
click at [735, 480] on link "Next" at bounding box center [743, 486] width 26 height 26
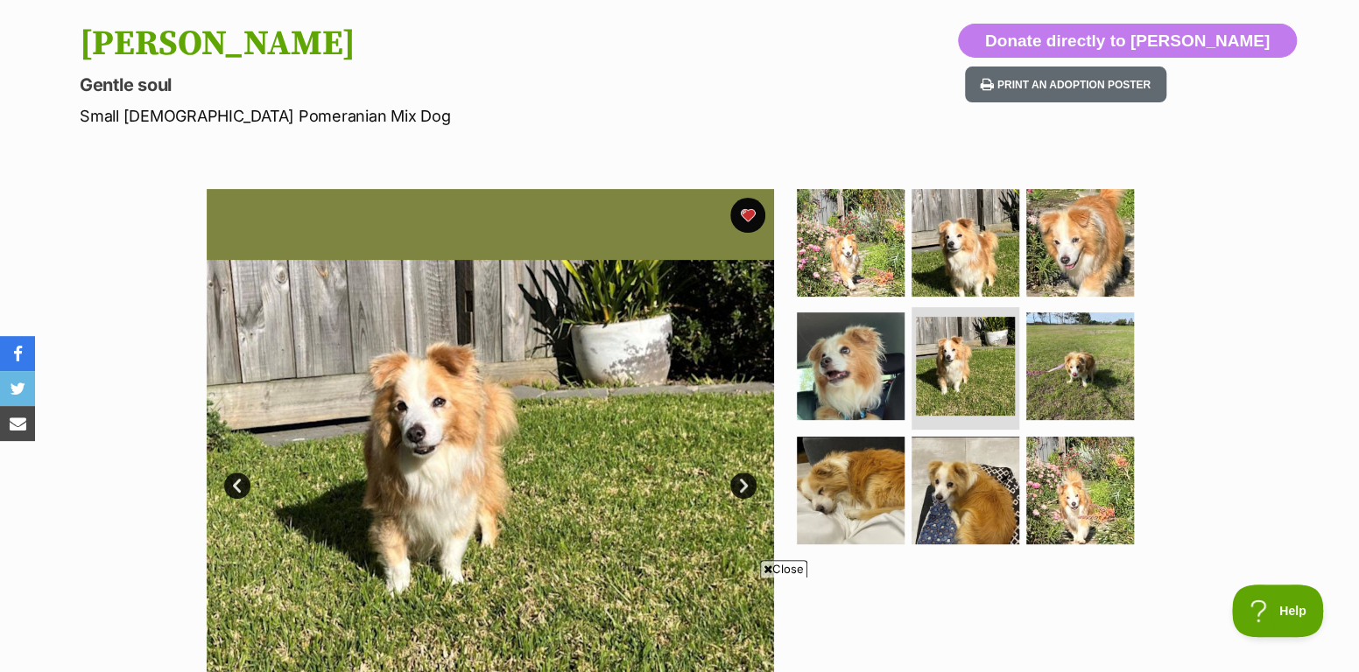
click at [736, 479] on link "Next" at bounding box center [743, 486] width 26 height 26
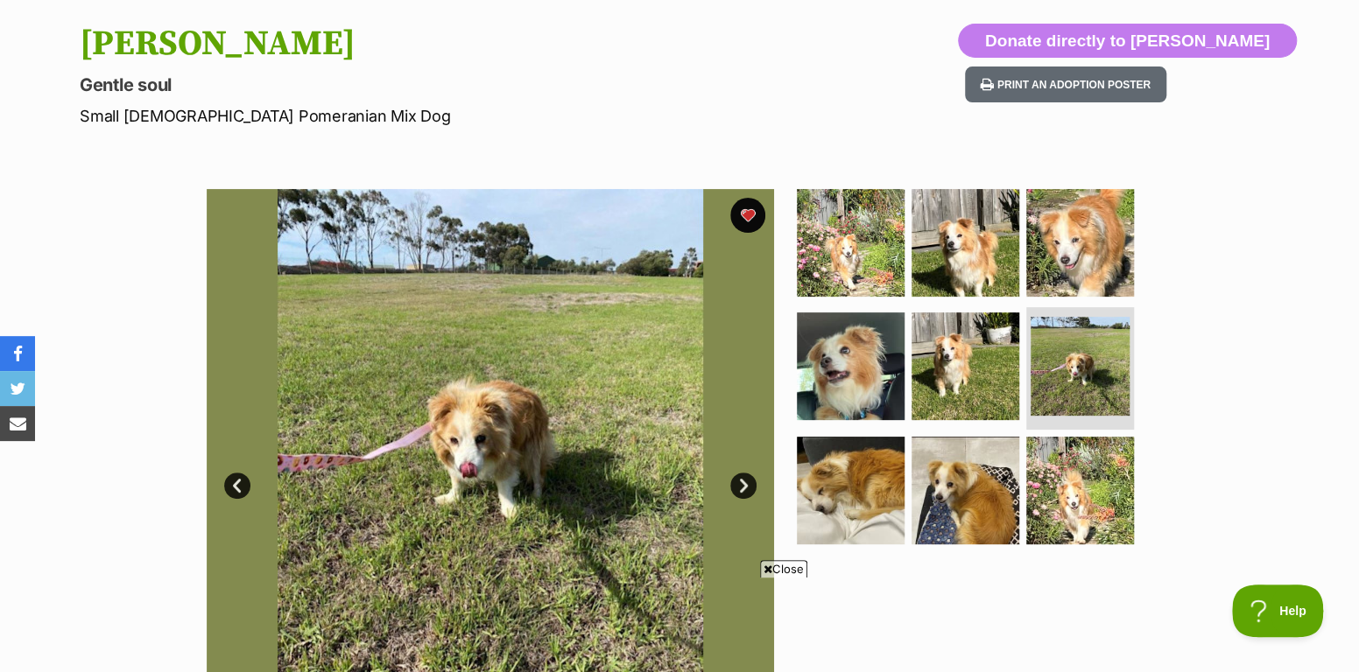
click at [736, 476] on link "Next" at bounding box center [743, 486] width 26 height 26
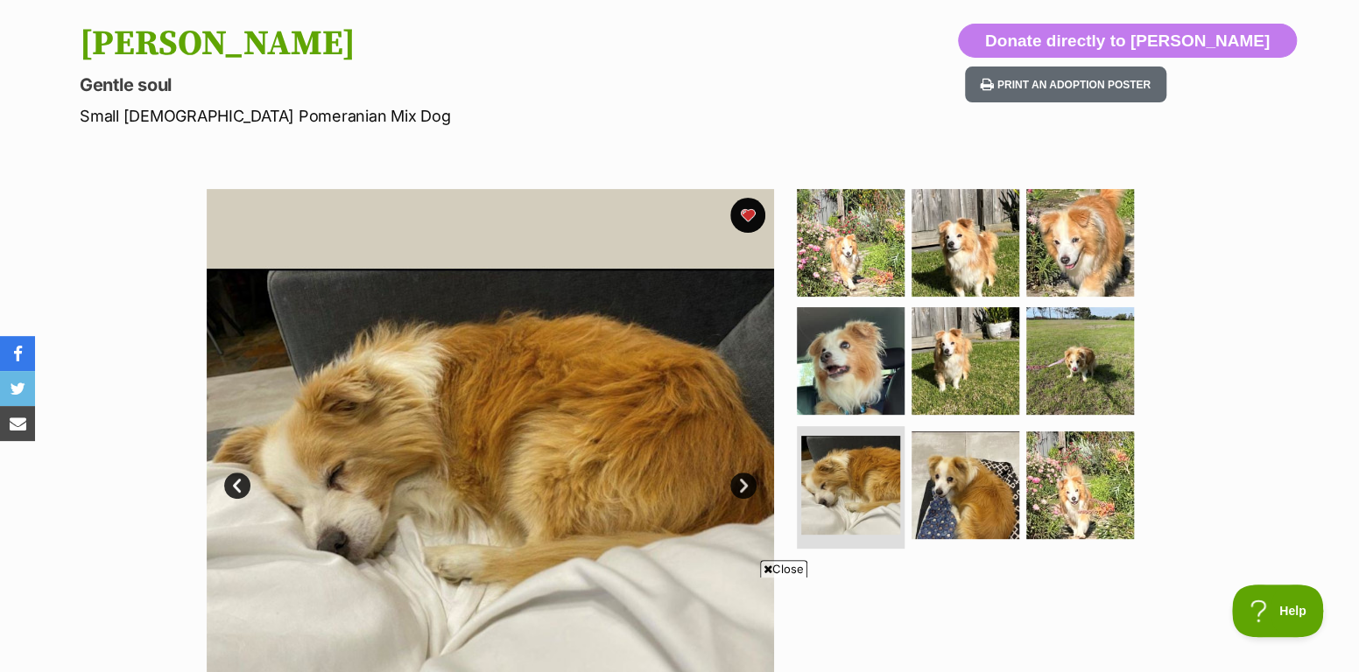
click at [736, 475] on link "Next" at bounding box center [743, 486] width 26 height 26
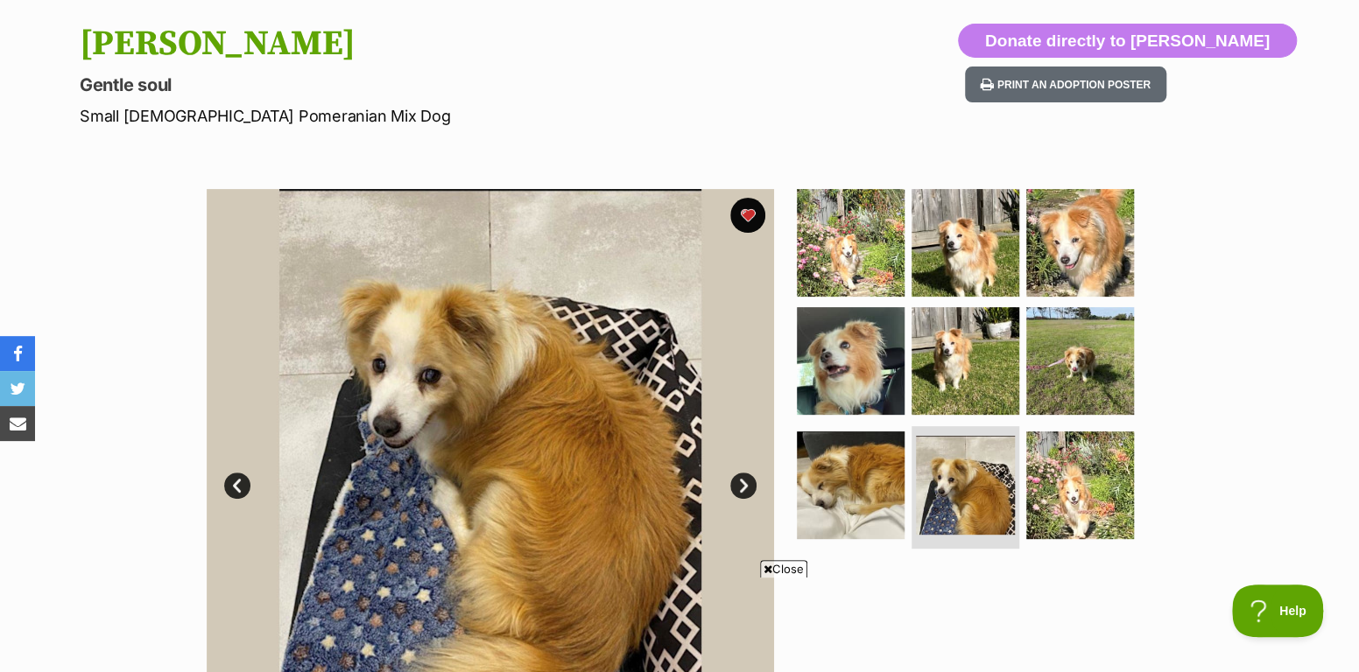
click at [735, 472] on img at bounding box center [490, 472] width 567 height 567
click at [732, 472] on img at bounding box center [490, 472] width 567 height 567
click at [753, 487] on link "Next" at bounding box center [743, 486] width 26 height 26
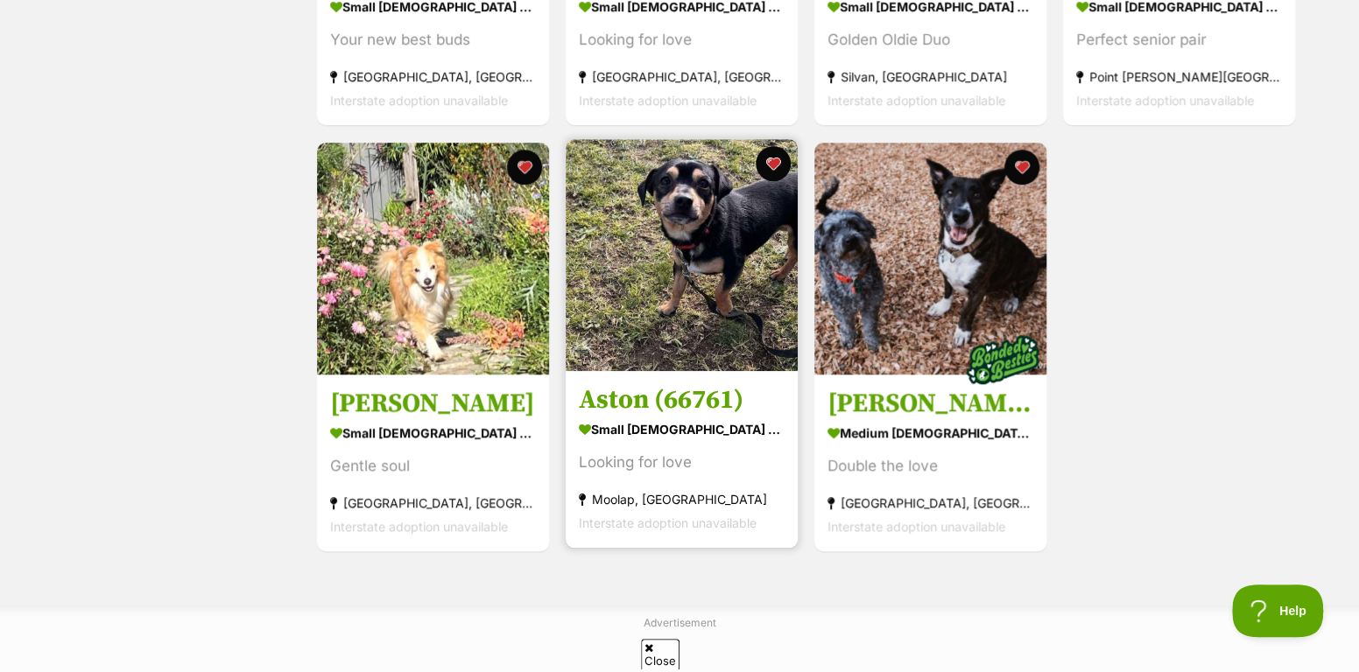
click at [652, 246] on img at bounding box center [682, 255] width 232 height 232
